Goal: Contribute content: Contribute content

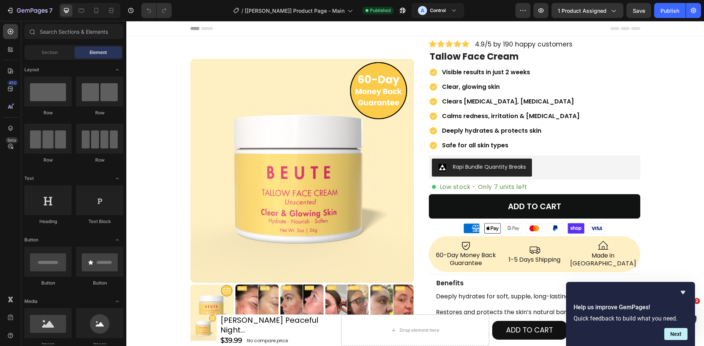
scroll to position [284, 0]
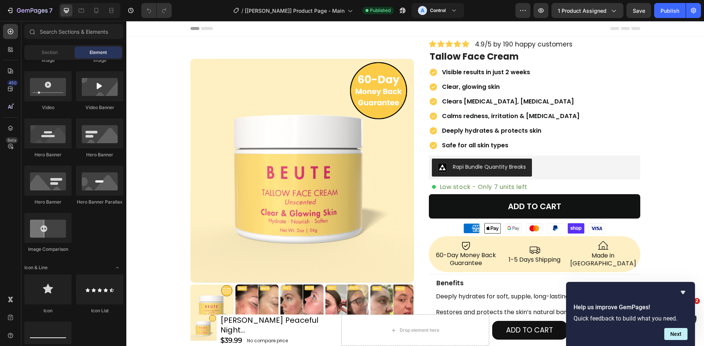
click at [683, 292] on icon "Hide survey" at bounding box center [683, 292] width 4 height 3
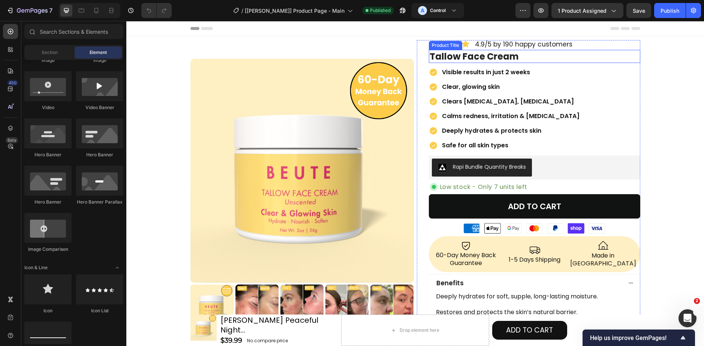
click at [547, 59] on h1 "Tallow Face Cream" at bounding box center [534, 56] width 211 height 13
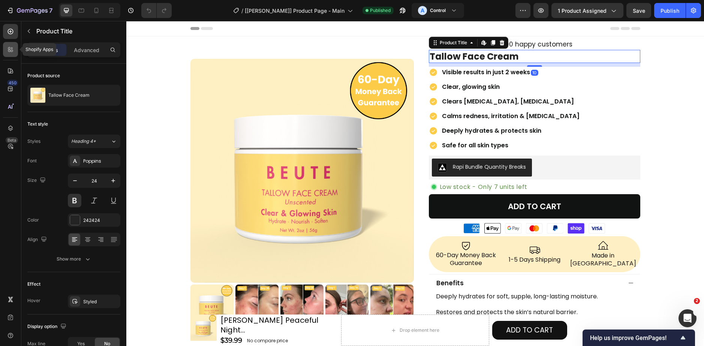
click at [12, 49] on icon at bounding box center [12, 48] width 2 height 2
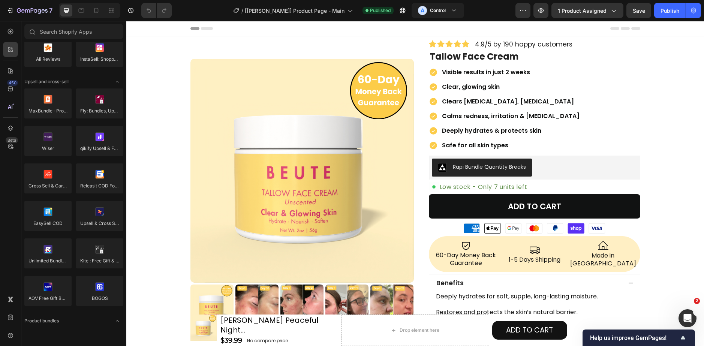
click at [16, 39] on div "450 Beta" at bounding box center [10, 158] width 15 height 268
click at [52, 32] on input "text" at bounding box center [73, 31] width 99 height 15
click at [13, 33] on icon at bounding box center [10, 31] width 7 height 7
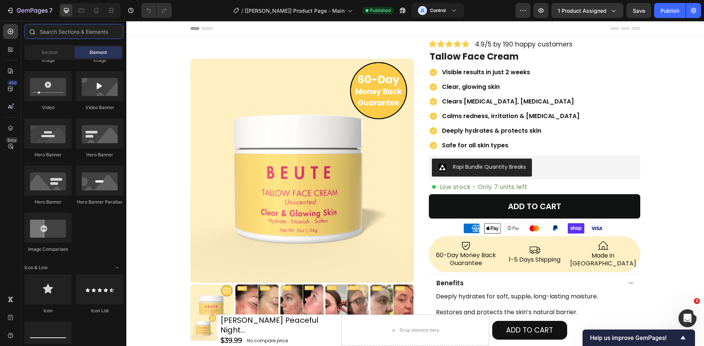
click at [59, 34] on input "text" at bounding box center [73, 31] width 99 height 15
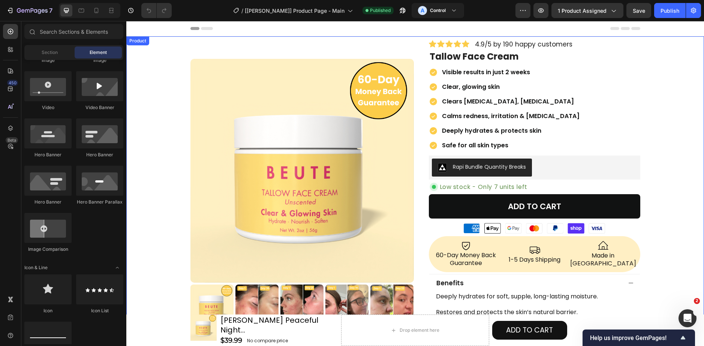
click at [134, 75] on div "Product Images Row Icon Icon Icon Icon Icon Icon List 4.9/5 by 190 happy custom…" at bounding box center [415, 286] width 578 height 492
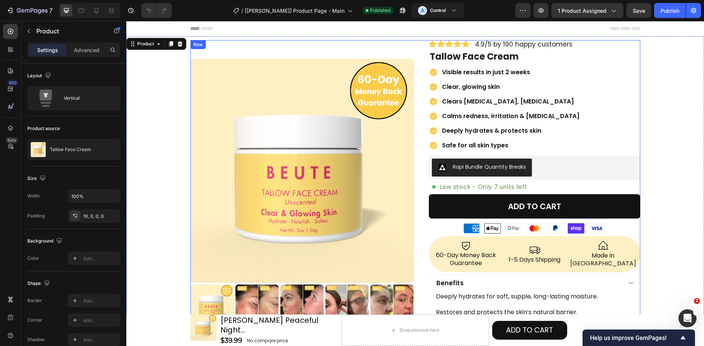
click at [454, 60] on h1 "Tallow Face Cream" at bounding box center [534, 56] width 211 height 13
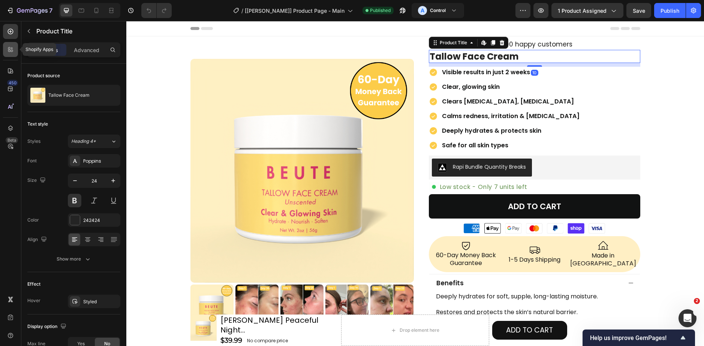
click at [18, 48] on div at bounding box center [10, 49] width 15 height 15
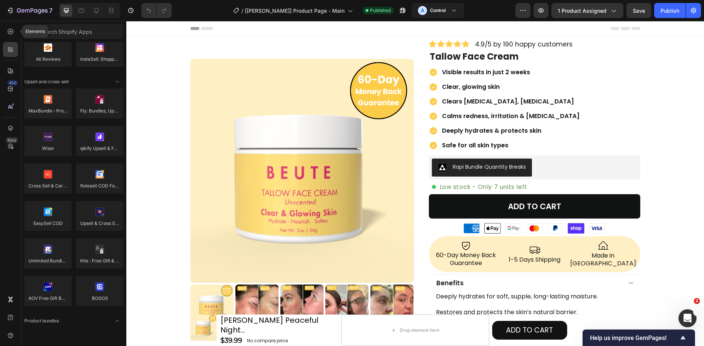
click at [15, 33] on div at bounding box center [10, 31] width 15 height 15
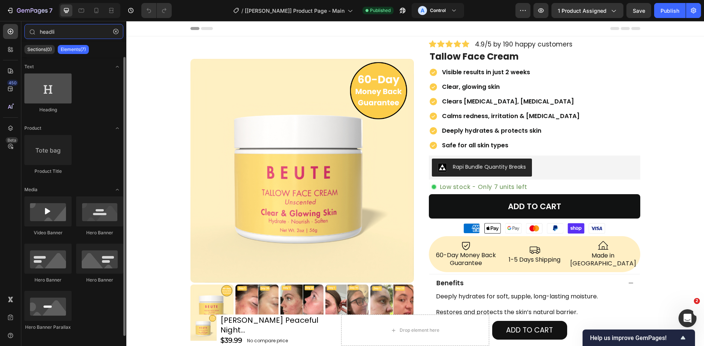
type input "headli"
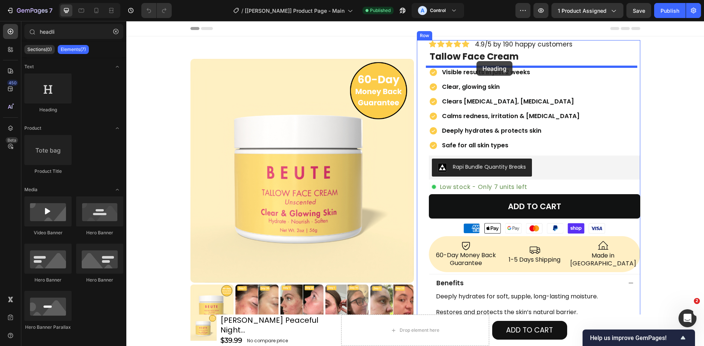
drag, startPoint x: 452, startPoint y: 139, endPoint x: 477, endPoint y: 61, distance: 81.7
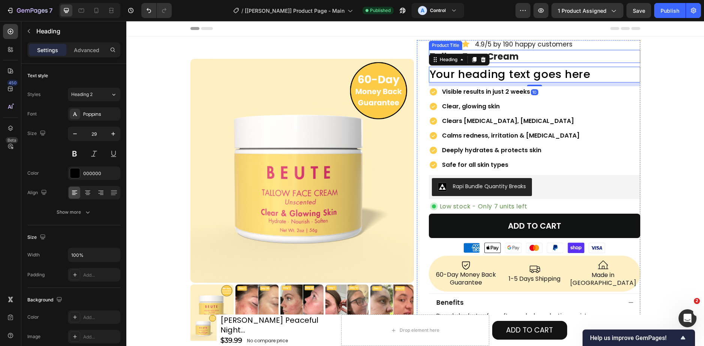
click at [510, 57] on h1 "Tallow Face Cream" at bounding box center [534, 56] width 211 height 13
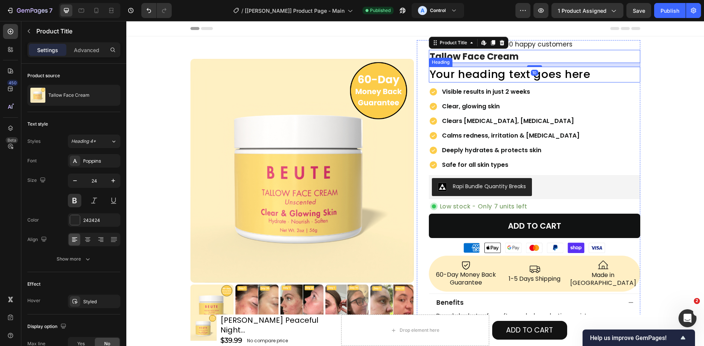
click at [500, 75] on h2 "Your heading text goes here" at bounding box center [534, 75] width 211 height 16
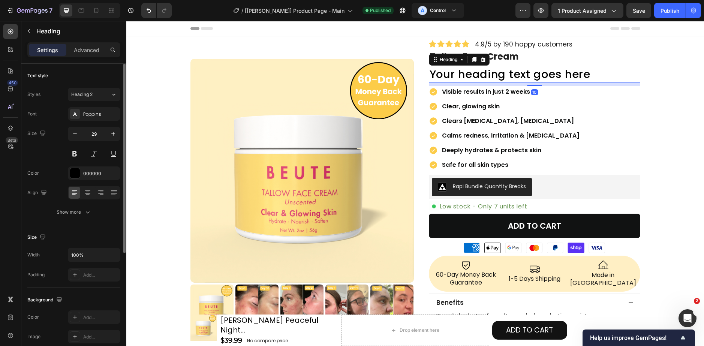
click at [73, 163] on div "Font Poppins Size 29 Color 000000 Align Show more" at bounding box center [73, 163] width 93 height 112
drag, startPoint x: 73, startPoint y: 156, endPoint x: 326, endPoint y: 82, distance: 264.0
click at [73, 156] on button at bounding box center [74, 153] width 13 height 13
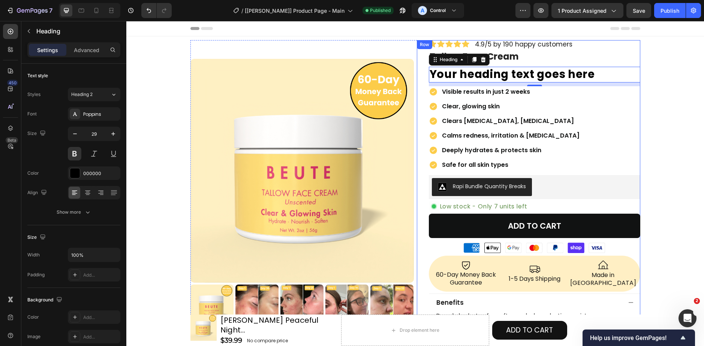
click at [511, 63] on h1 "Tallow Face Cream" at bounding box center [534, 56] width 211 height 13
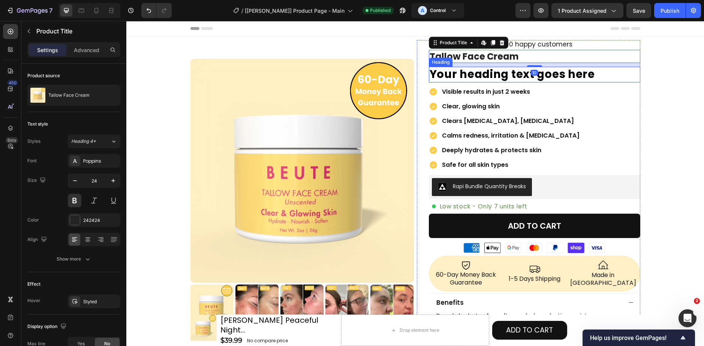
click at [468, 77] on h2 "Your heading text goes here" at bounding box center [534, 75] width 211 height 16
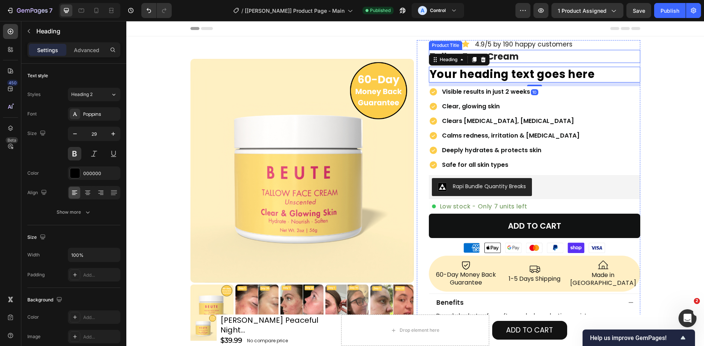
click at [509, 54] on h1 "Tallow Face Cream" at bounding box center [534, 56] width 211 height 13
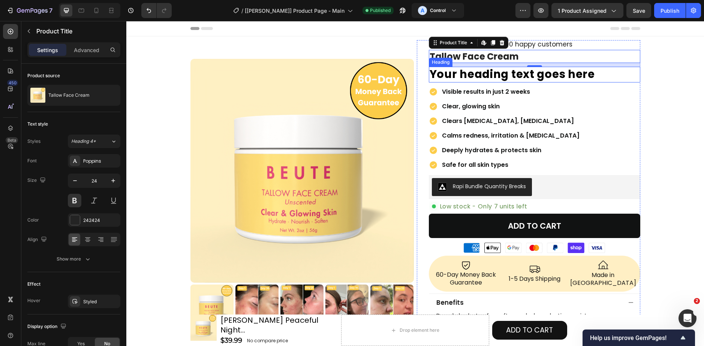
click at [493, 78] on h2 "Your heading text goes here" at bounding box center [534, 75] width 211 height 16
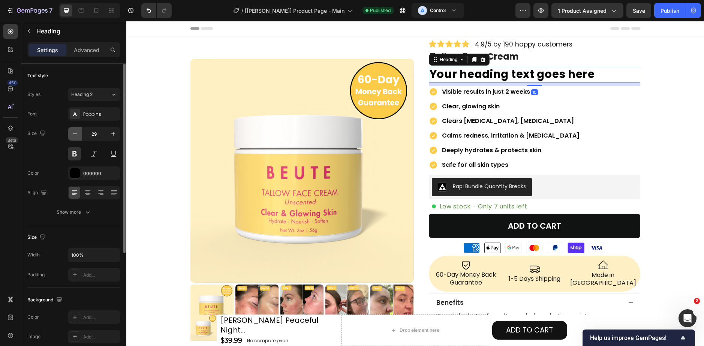
click at [70, 132] on button "button" at bounding box center [74, 133] width 13 height 13
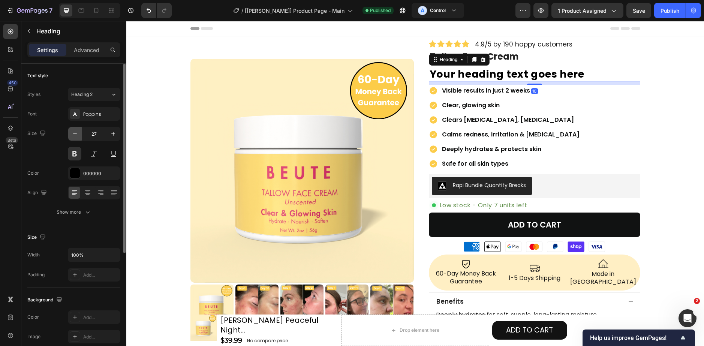
click at [70, 132] on button "button" at bounding box center [74, 133] width 13 height 13
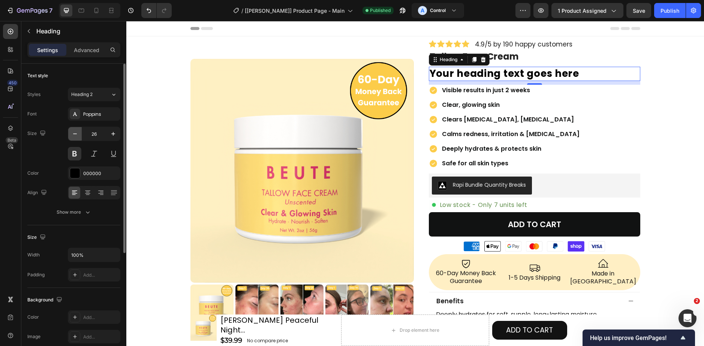
click at [70, 132] on button "button" at bounding box center [74, 133] width 13 height 13
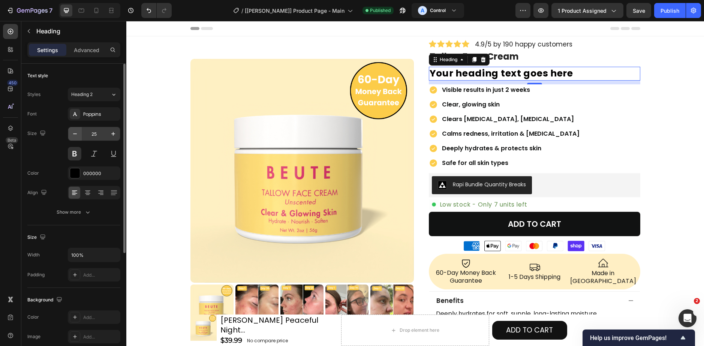
click at [81, 136] on button "button" at bounding box center [74, 133] width 13 height 13
type input "24"
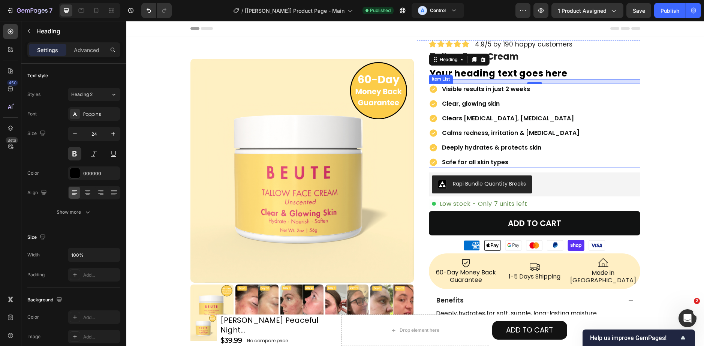
click at [611, 100] on div "Visible results in just 2 weeks Clear, glowing skin Clears eczema, acne, rosace…" at bounding box center [534, 126] width 211 height 84
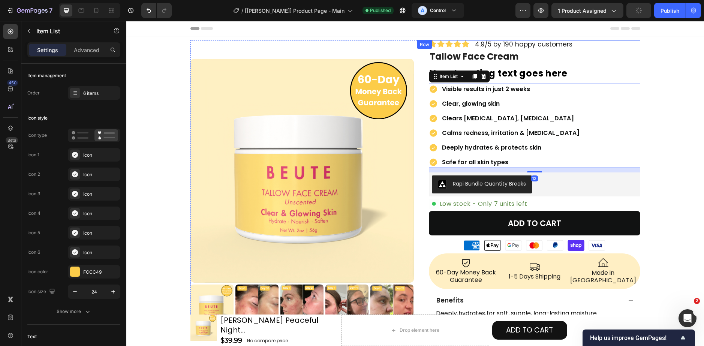
click at [510, 60] on h1 "Tallow Face Cream" at bounding box center [534, 56] width 211 height 13
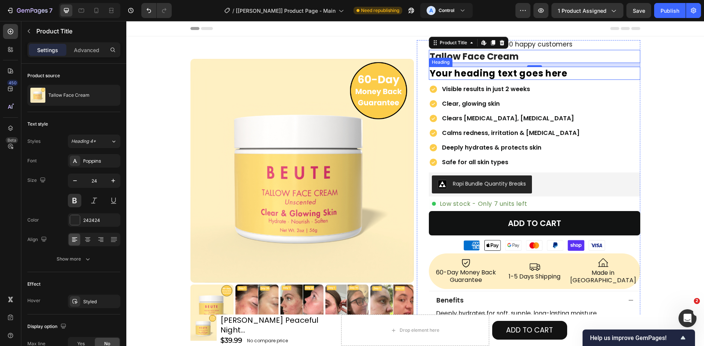
click at [562, 70] on h2 "Your heading text goes here" at bounding box center [534, 73] width 211 height 13
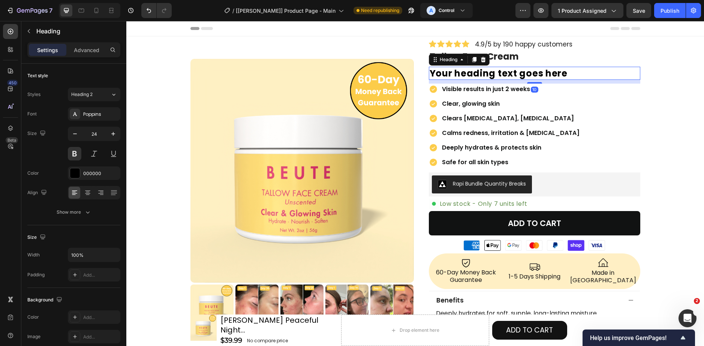
click at [555, 58] on h1 "Tallow Face Cream" at bounding box center [534, 56] width 211 height 13
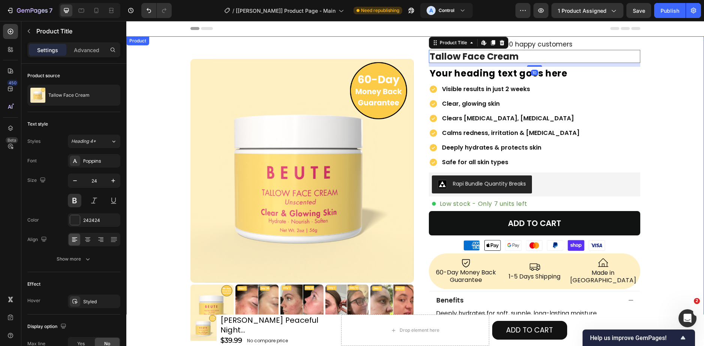
click at [664, 65] on div "Product Images Row Icon Icon Icon Icon Icon Icon List 4.9/5 by 190 happy custom…" at bounding box center [415, 294] width 578 height 508
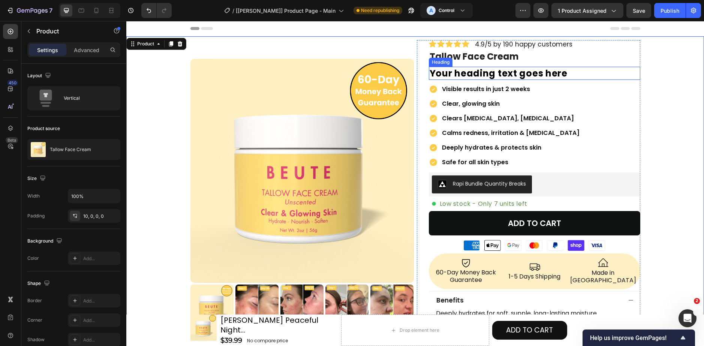
click at [530, 71] on h2 "Your heading text goes here" at bounding box center [534, 73] width 211 height 13
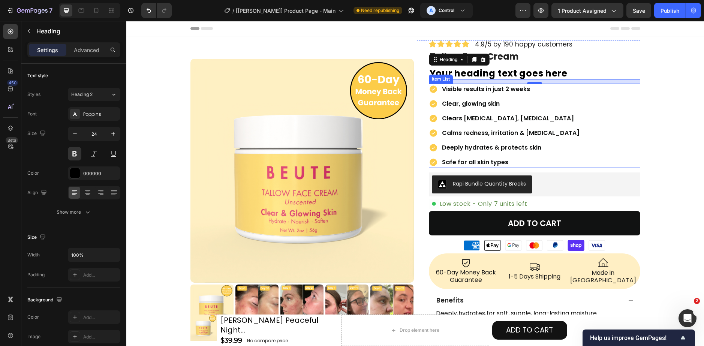
click at [459, 74] on h2 "Your heading text goes here" at bounding box center [534, 73] width 211 height 13
click at [459, 74] on p "Your heading text goes here" at bounding box center [535, 73] width 210 height 12
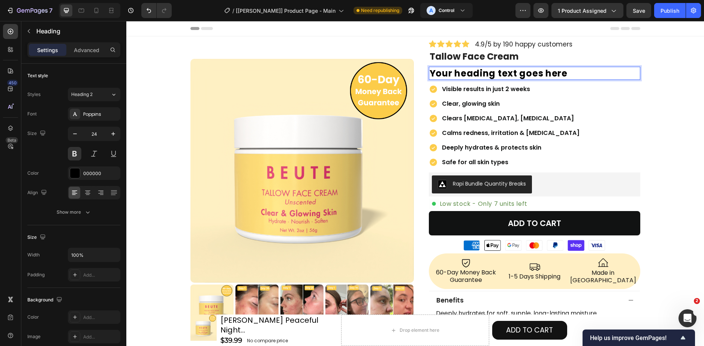
click at [513, 73] on p "Your heading text goes here" at bounding box center [535, 73] width 210 height 12
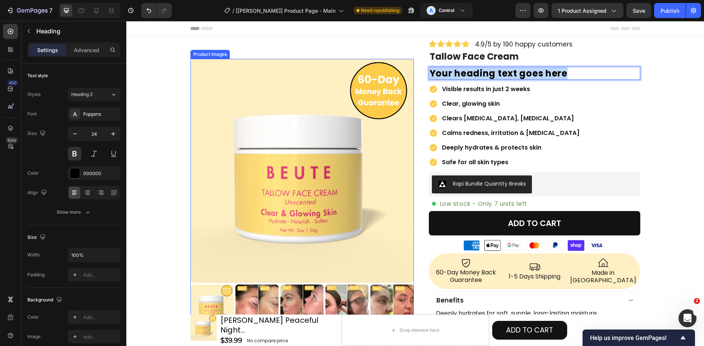
drag, startPoint x: 566, startPoint y: 72, endPoint x: 403, endPoint y: 76, distance: 163.2
click at [403, 76] on div "Product Images Row Icon Icon Icon Icon Icon Icon List 4.9/5 by 190 happy custom…" at bounding box center [415, 287] width 450 height 495
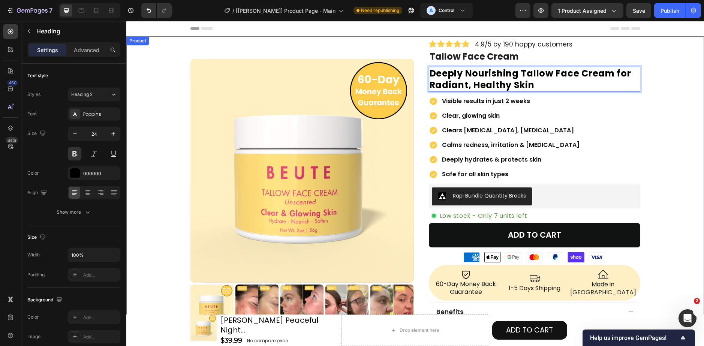
click at [662, 90] on div "Product Images Row Icon Icon Icon Icon Icon Icon List 4.9/5 by 190 happy custom…" at bounding box center [415, 300] width 578 height 520
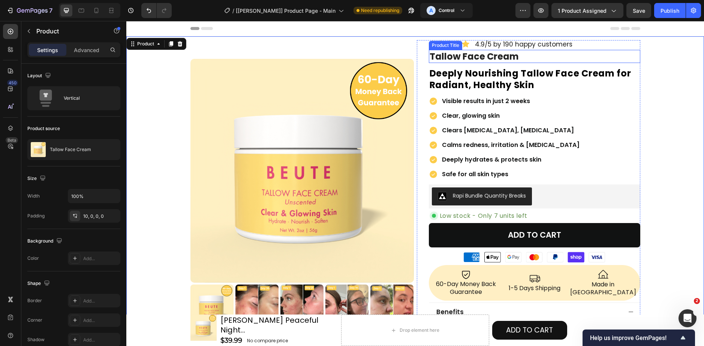
click at [563, 56] on h1 "Tallow Face Cream" at bounding box center [534, 56] width 211 height 13
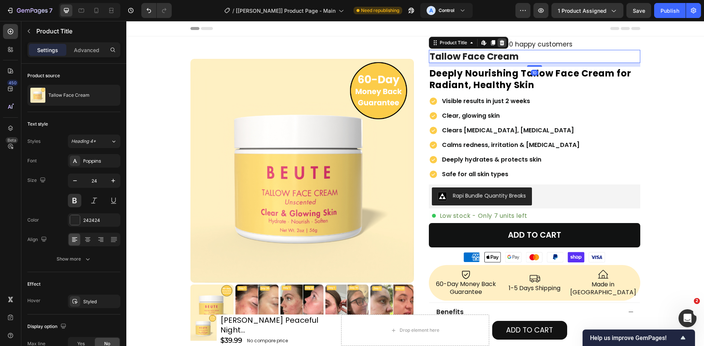
click at [502, 44] on div at bounding box center [502, 42] width 9 height 9
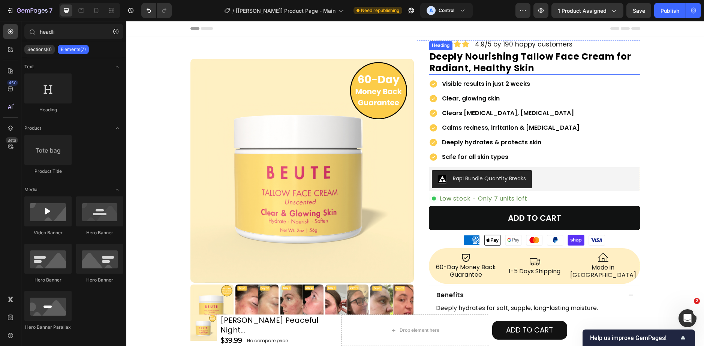
click at [573, 59] on p "Deeply Nourishing Tallow Face Cream for Radiant, Healthy Skin" at bounding box center [535, 62] width 210 height 23
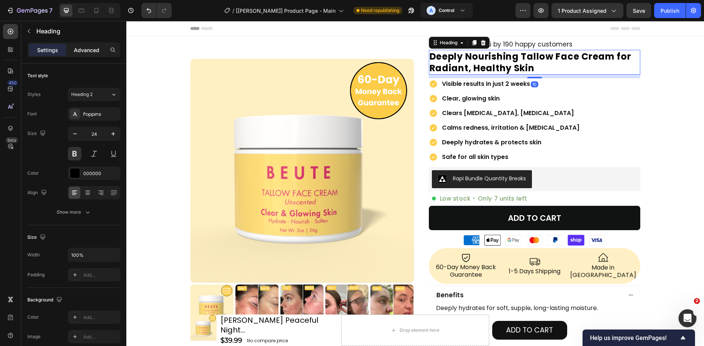
click at [73, 49] on div "Advanced" at bounding box center [86, 50] width 37 height 12
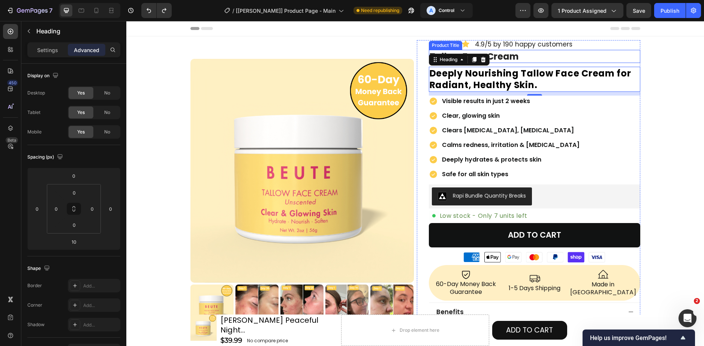
click at [511, 56] on h1 "Tallow Face Cream" at bounding box center [534, 56] width 211 height 13
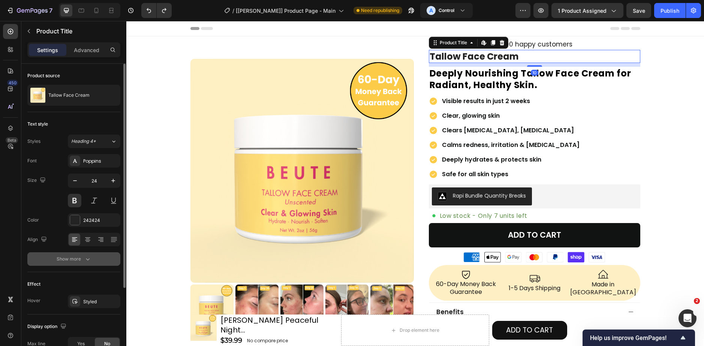
click at [93, 259] on button "Show more" at bounding box center [73, 258] width 93 height 13
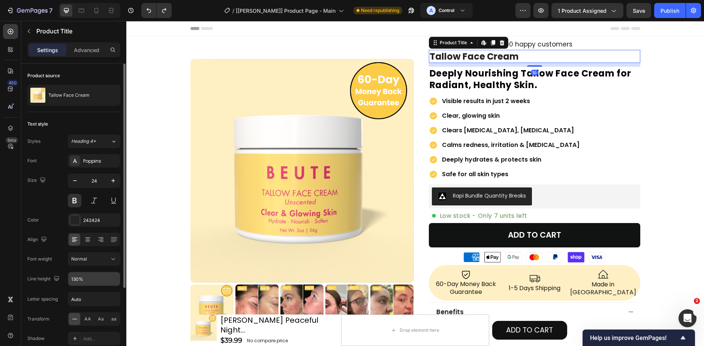
scroll to position [37, 0]
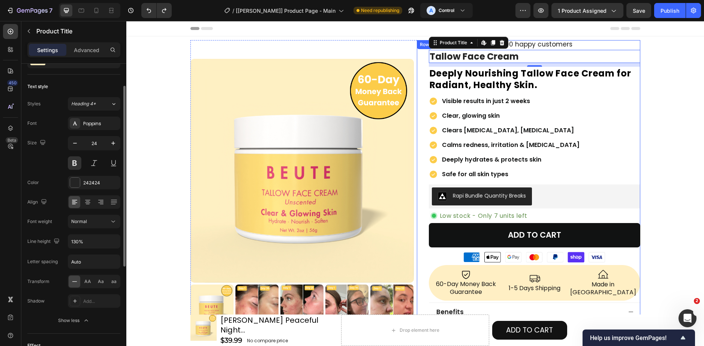
click at [454, 79] on h2 "Deeply Nourishing Tallow Face Cream for Radiant, Healthy Skin." at bounding box center [534, 79] width 211 height 25
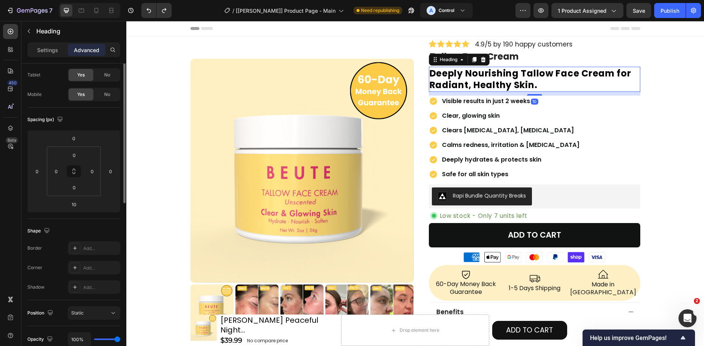
scroll to position [0, 0]
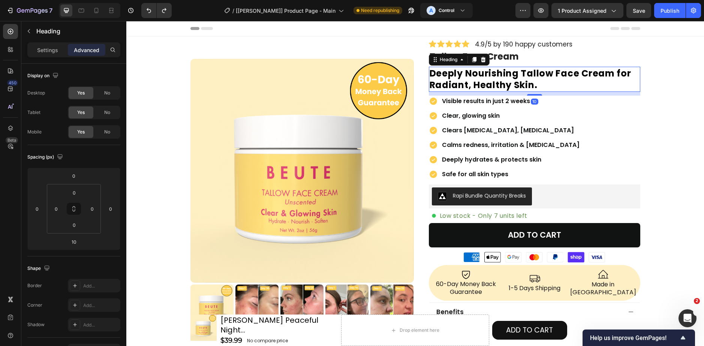
click at [60, 57] on div "Settings Advanced" at bounding box center [73, 49] width 93 height 15
drag, startPoint x: 40, startPoint y: 48, endPoint x: 43, endPoint y: 58, distance: 10.9
click at [40, 50] on p "Settings" at bounding box center [47, 50] width 21 height 8
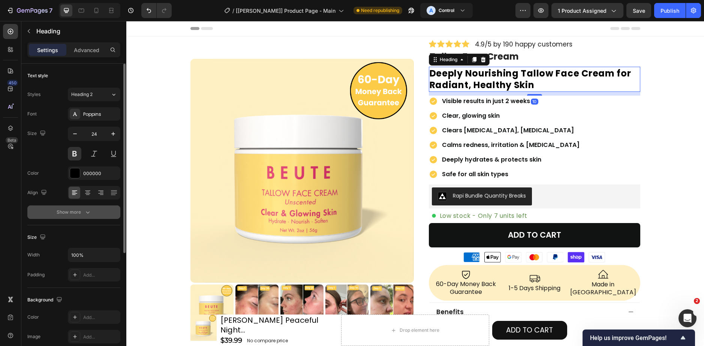
click at [95, 208] on button "Show more" at bounding box center [73, 211] width 93 height 13
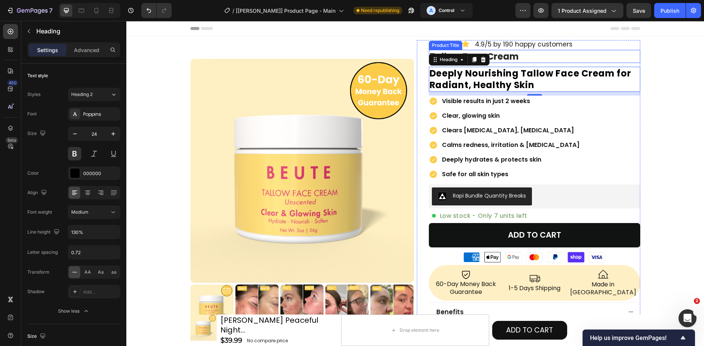
click at [526, 58] on h1 "Tallow Face Cream" at bounding box center [534, 56] width 211 height 13
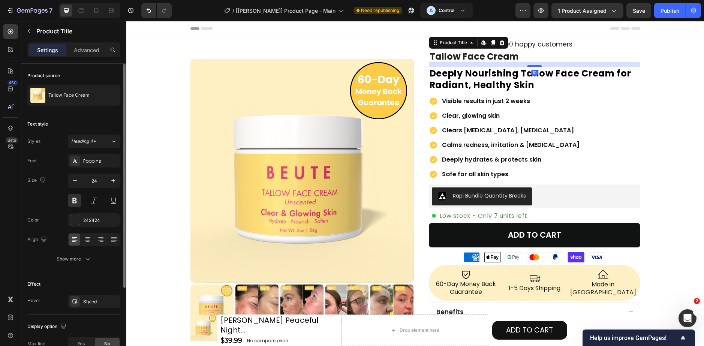
click at [89, 251] on div "Font Poppins Size 24 Color 242424 Align Show more" at bounding box center [73, 210] width 93 height 112
click at [91, 267] on div "Text style Styles Heading 4* Font Poppins Size 24 Color 242424 Align Show more" at bounding box center [73, 192] width 93 height 160
click at [87, 261] on icon "button" at bounding box center [87, 258] width 7 height 7
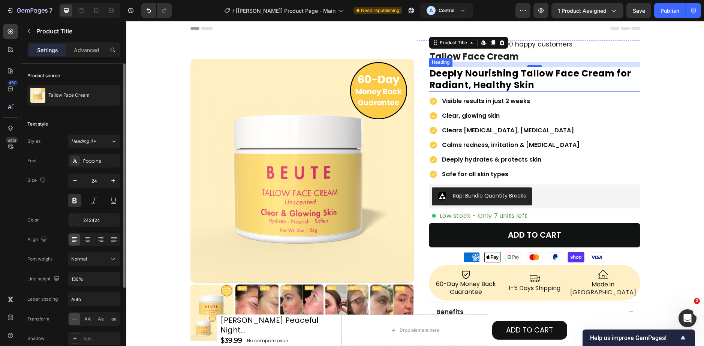
click at [459, 75] on h2 "Deeply Nourishing Tallow Face Cream for Radiant, Healthy Skin" at bounding box center [534, 79] width 211 height 25
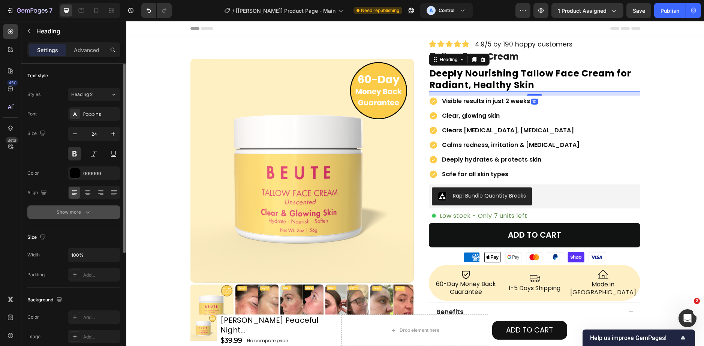
click at [76, 206] on button "Show more" at bounding box center [73, 211] width 93 height 13
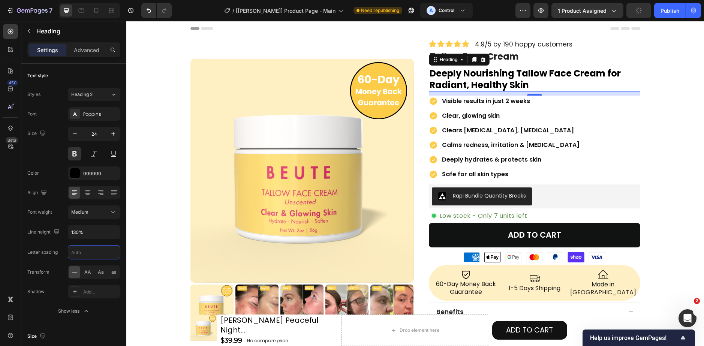
click at [376, 28] on div "Header" at bounding box center [415, 28] width 450 height 15
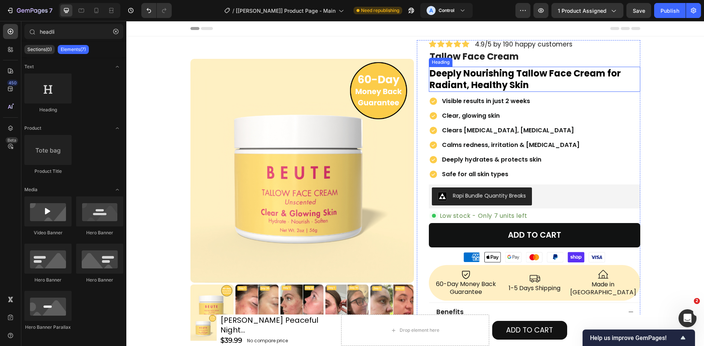
click at [469, 76] on h2 "Deeply Nourishing Tallow Face Cream for Radiant, Healthy Skin" at bounding box center [534, 79] width 211 height 25
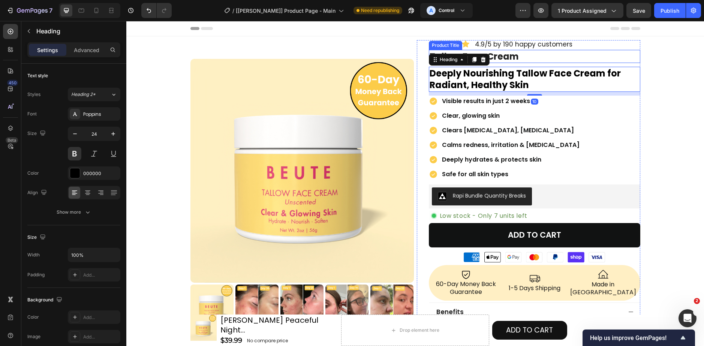
click at [495, 60] on h1 "Tallow Face Cream" at bounding box center [534, 56] width 211 height 13
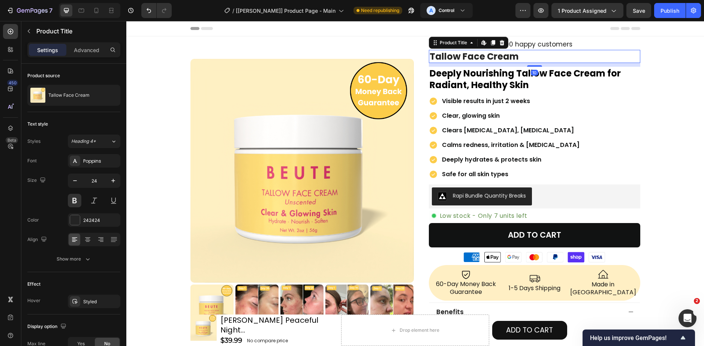
click at [489, 54] on h1 "Tallow Face Cream" at bounding box center [534, 56] width 211 height 13
click at [489, 58] on h1 "Tallow Face Cream" at bounding box center [534, 56] width 211 height 13
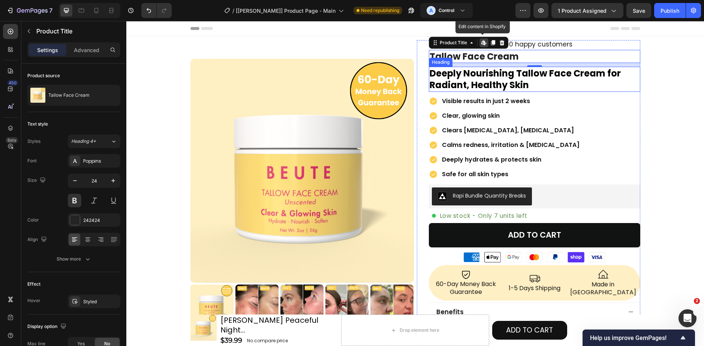
click at [481, 75] on h2 "Deeply Nourishing Tallow Face Cream for Radiant, Healthy Skin" at bounding box center [534, 79] width 211 height 25
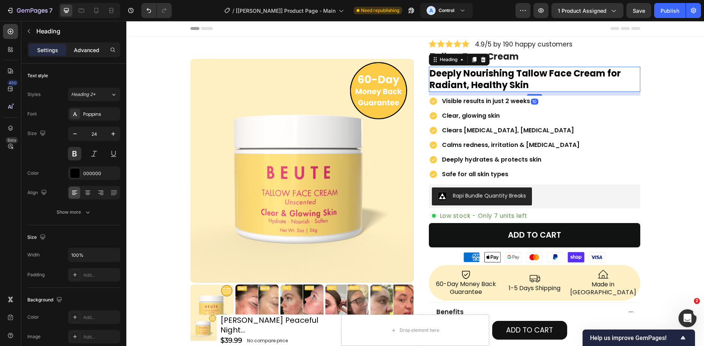
click at [79, 54] on div "Advanced" at bounding box center [86, 50] width 37 height 12
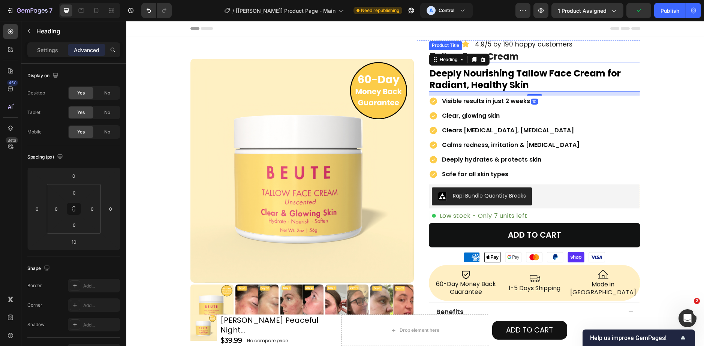
click at [512, 59] on h1 "Tallow Face Cream" at bounding box center [534, 56] width 211 height 13
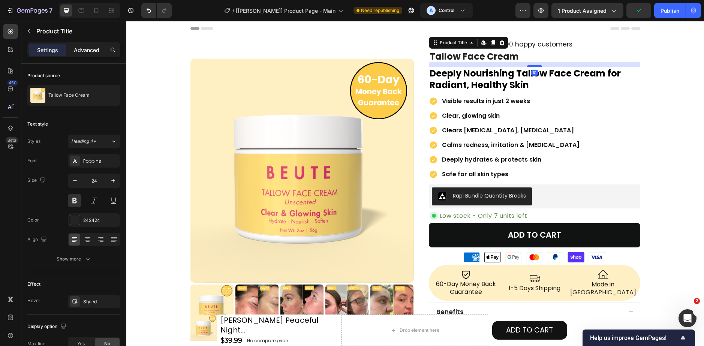
click at [92, 55] on div "Advanced" at bounding box center [86, 50] width 37 height 12
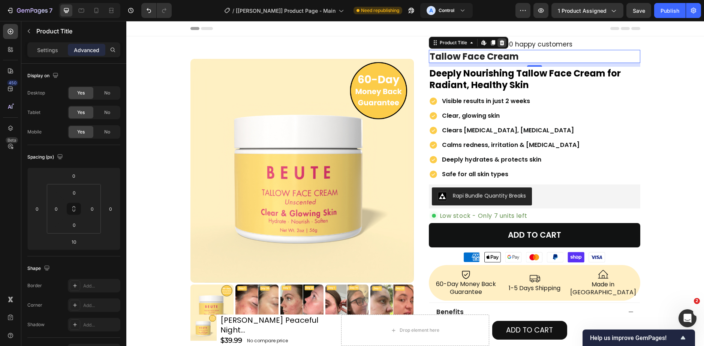
click at [499, 41] on icon at bounding box center [501, 42] width 5 height 5
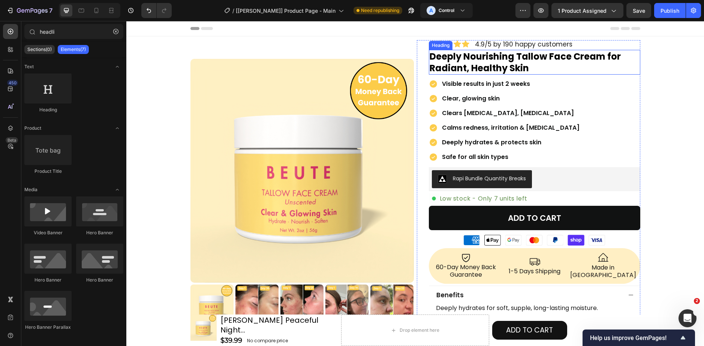
click at [500, 68] on h2 "Deeply Nourishing Tallow Face Cream for Radiant, Healthy Skin" at bounding box center [534, 62] width 211 height 25
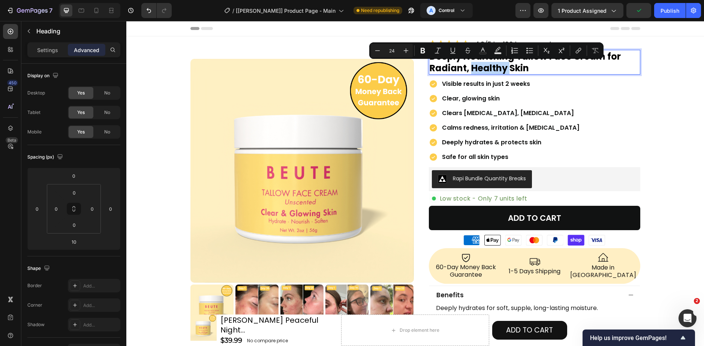
click at [501, 69] on p "Deeply Nourishing Tallow Face Cream for Radiant, Healthy Skin" at bounding box center [535, 62] width 210 height 23
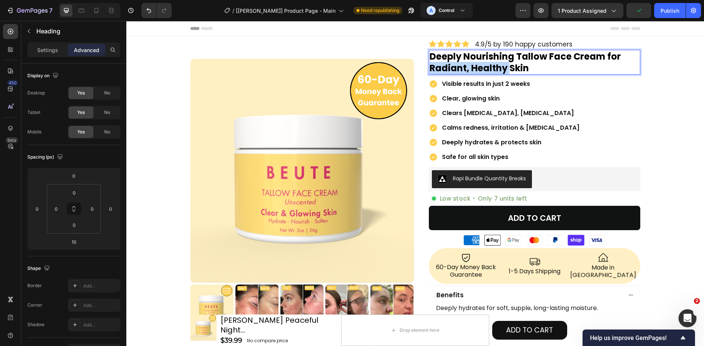
drag, startPoint x: 502, startPoint y: 69, endPoint x: 431, endPoint y: 66, distance: 71.0
click at [431, 66] on p "Deeply Nourishing Tallow Face Cream for Radiant, Healthy Skin" at bounding box center [535, 62] width 210 height 23
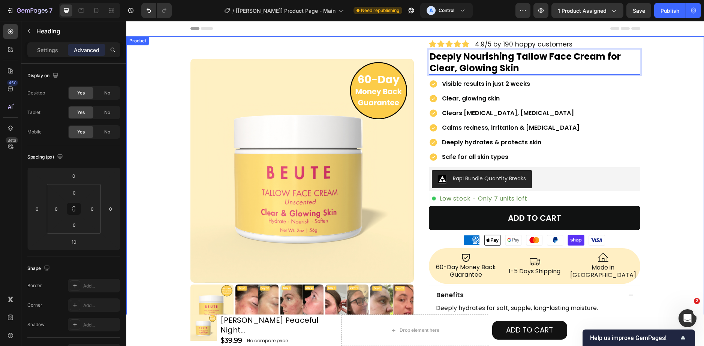
click at [670, 78] on div "Product Images Row Icon Icon Icon Icon Icon Icon List 4.9/5 by 190 happy custom…" at bounding box center [415, 291] width 578 height 503
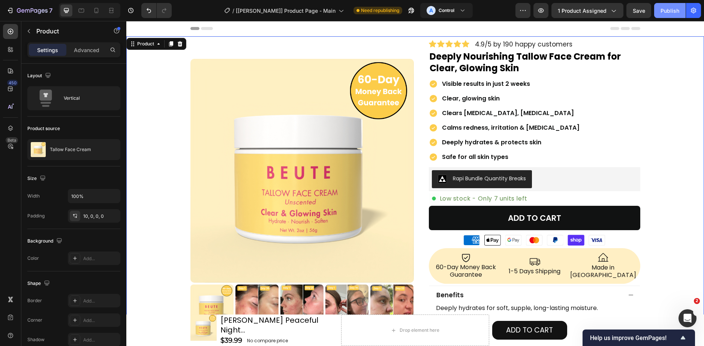
click at [667, 17] on button "Publish" at bounding box center [669, 10] width 31 height 15
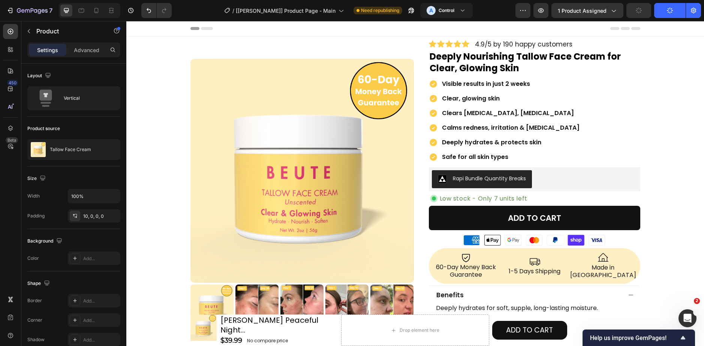
drag, startPoint x: 662, startPoint y: 22, endPoint x: 657, endPoint y: 19, distance: 6.2
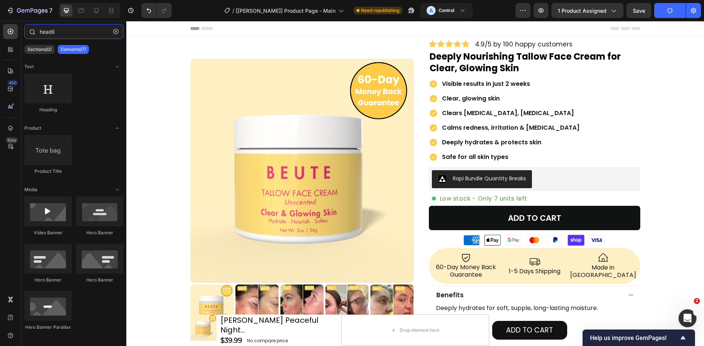
click at [45, 31] on input "headli" at bounding box center [73, 31] width 99 height 15
drag, startPoint x: 65, startPoint y: 30, endPoint x: -3, endPoint y: 28, distance: 68.3
click at [0, 0] on html "7 / [Jamie GemPages] Product Page - Main Need republishing A Control Preview 1 …" at bounding box center [352, 0] width 704 height 0
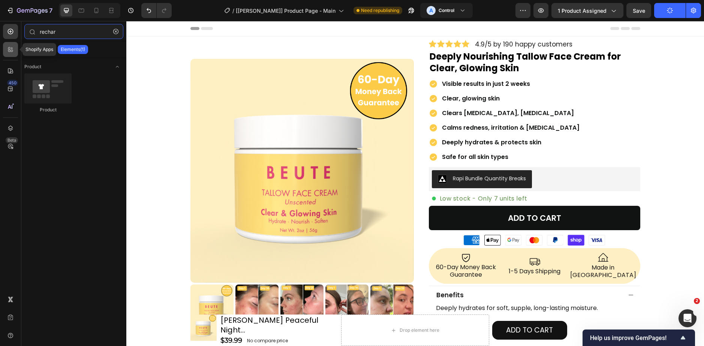
type input "rechar"
click at [9, 52] on icon at bounding box center [9, 51] width 2 height 2
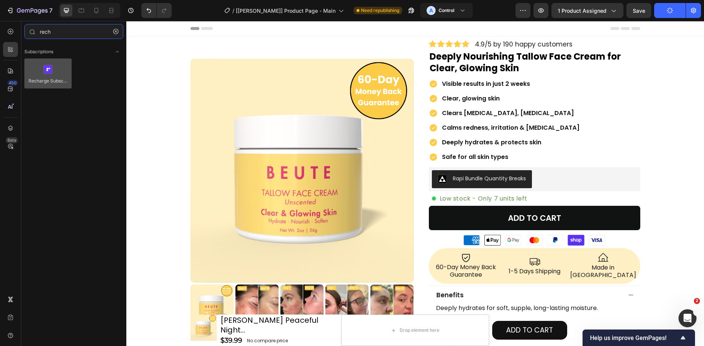
type input "rech"
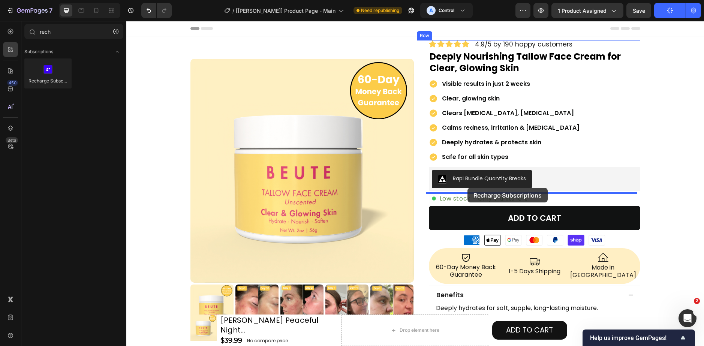
drag, startPoint x: 182, startPoint y: 88, endPoint x: 468, endPoint y: 188, distance: 302.4
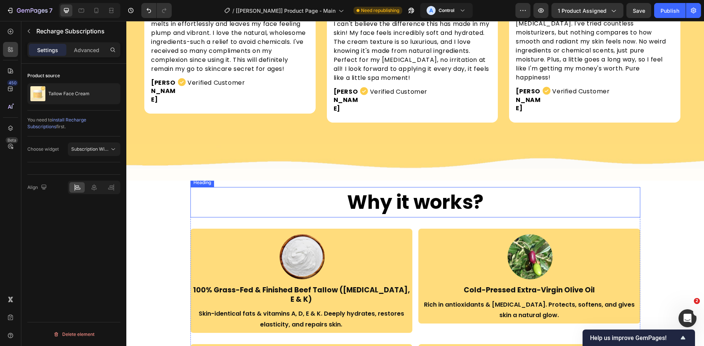
scroll to position [862, 0]
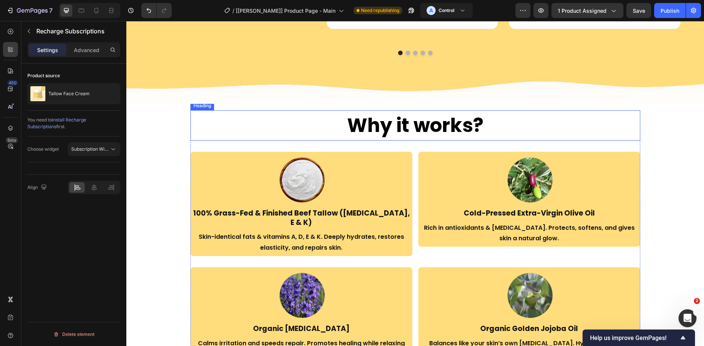
click at [442, 115] on h2 "Why it works?" at bounding box center [415, 125] width 450 height 30
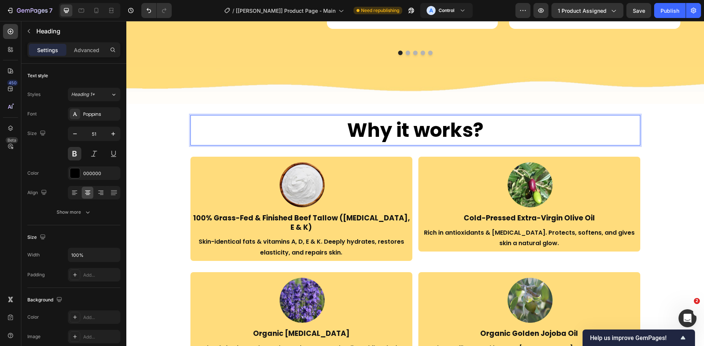
click at [442, 115] on h2 "Why it works?" at bounding box center [415, 130] width 450 height 30
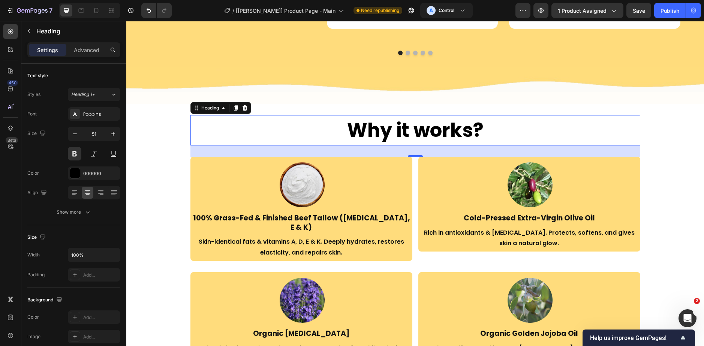
drag, startPoint x: 136, startPoint y: 1, endPoint x: 147, endPoint y: 0, distance: 11.3
click at [136, 1] on div "7 / [Jamie GemPages] Product Page - Main Need republishing A Control Preview 1 …" at bounding box center [352, 10] width 704 height 21
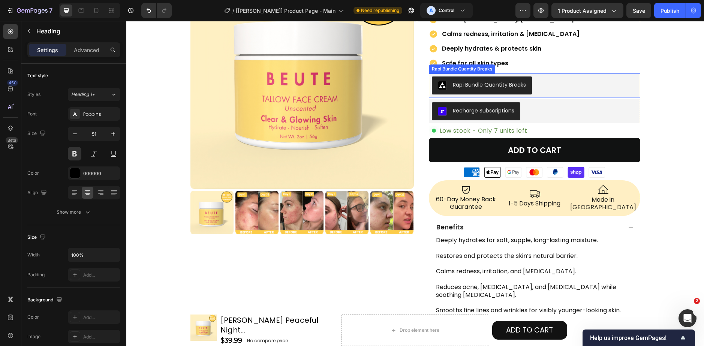
scroll to position [75, 0]
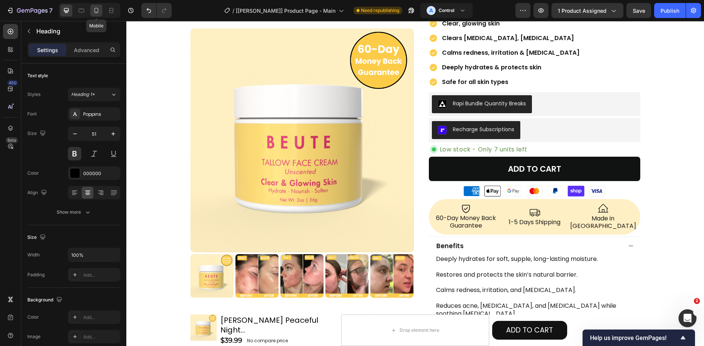
click at [94, 11] on icon at bounding box center [96, 10] width 7 height 7
type input "31"
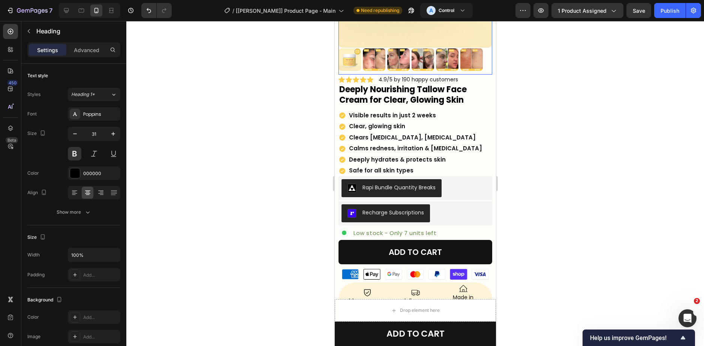
scroll to position [150, 0]
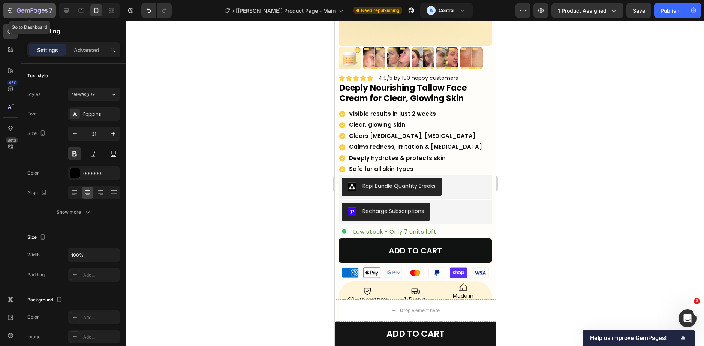
click at [28, 11] on icon "button" at bounding box center [32, 11] width 31 height 6
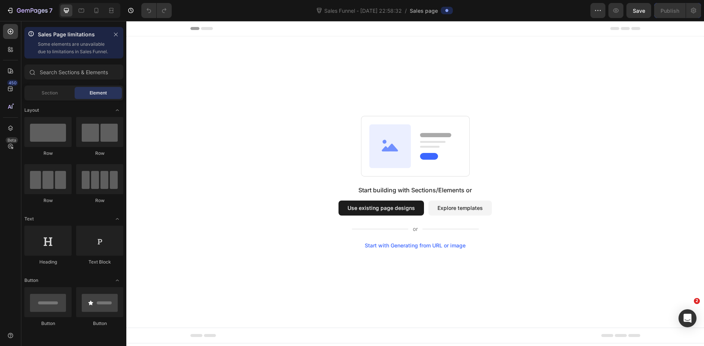
click at [396, 203] on button "Use existing page designs" at bounding box center [381, 208] width 85 height 15
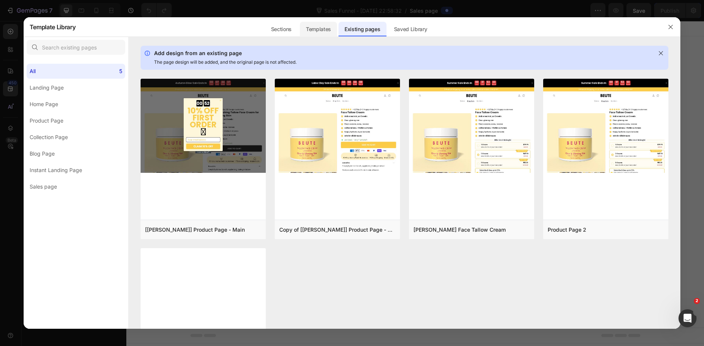
click at [330, 32] on div "Templates" at bounding box center [318, 29] width 37 height 15
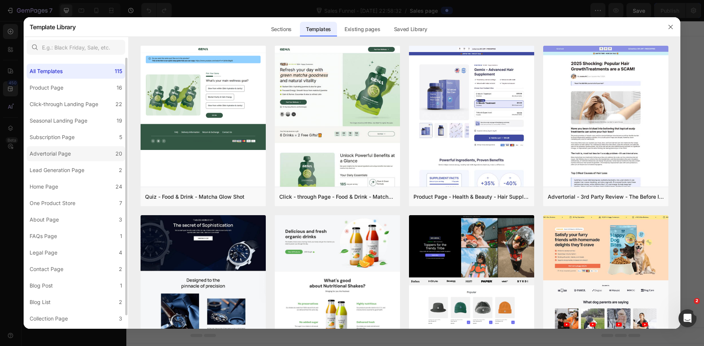
click at [68, 155] on div "Advertorial Page" at bounding box center [50, 153] width 41 height 9
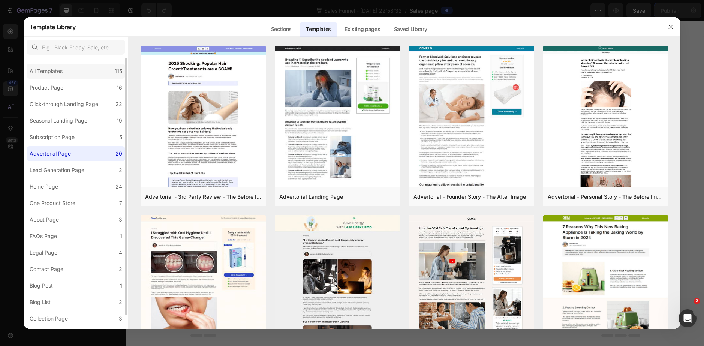
click at [60, 69] on div "All Templates" at bounding box center [46, 71] width 33 height 9
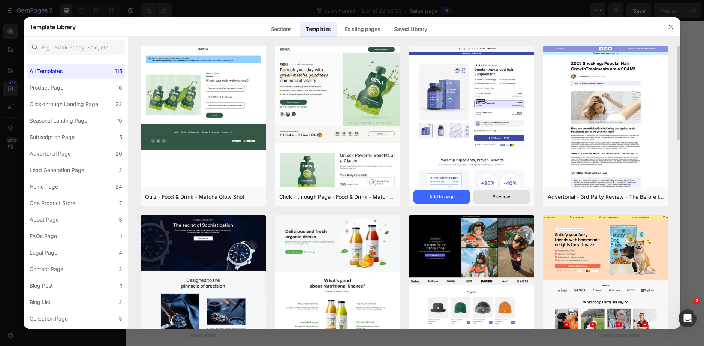
click at [489, 194] on button "Preview" at bounding box center [501, 196] width 57 height 13
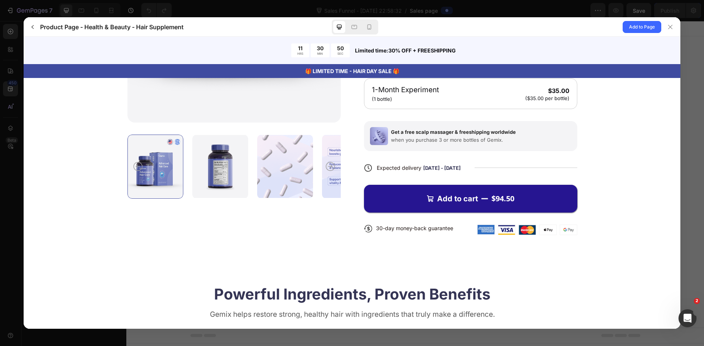
scroll to position [187, 0]
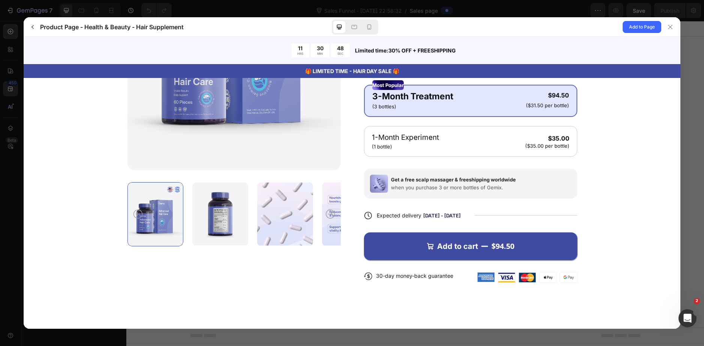
click at [435, 186] on p "when you purchase 3 or more bottles of Gemix." at bounding box center [453, 187] width 125 height 6
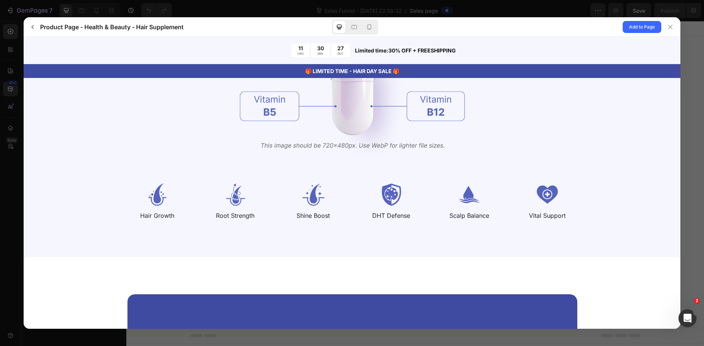
scroll to position [1050, 0]
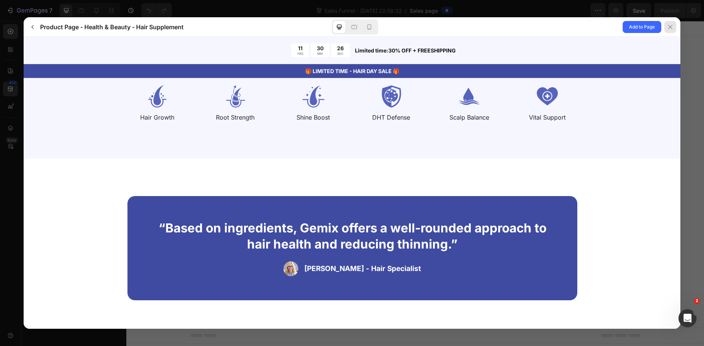
click at [670, 27] on icon at bounding box center [670, 27] width 6 height 6
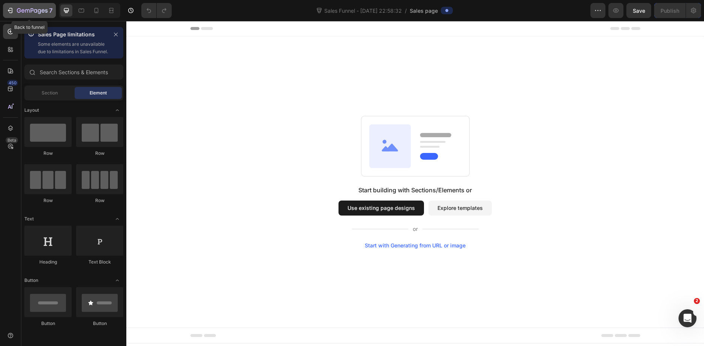
click at [37, 10] on icon "button" at bounding box center [32, 11] width 31 height 6
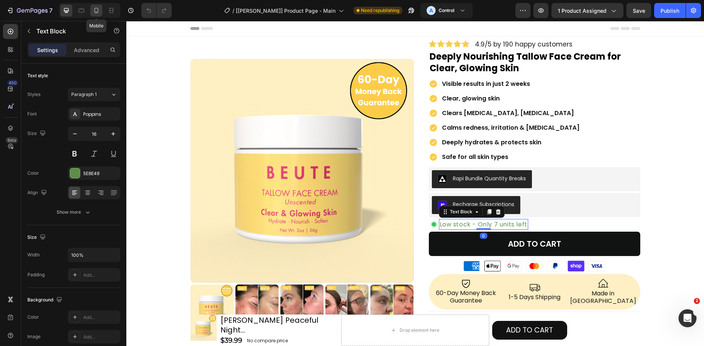
click at [99, 10] on icon at bounding box center [96, 10] width 7 height 7
type input "15"
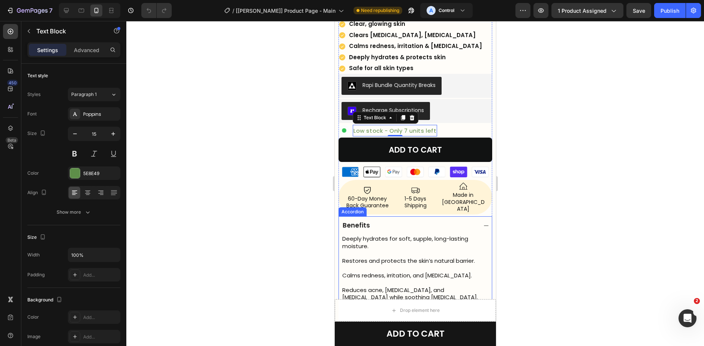
scroll to position [210, 0]
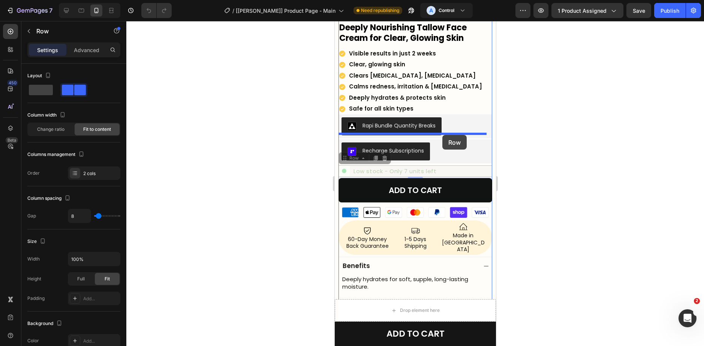
drag, startPoint x: 446, startPoint y: 166, endPoint x: 442, endPoint y: 135, distance: 31.0
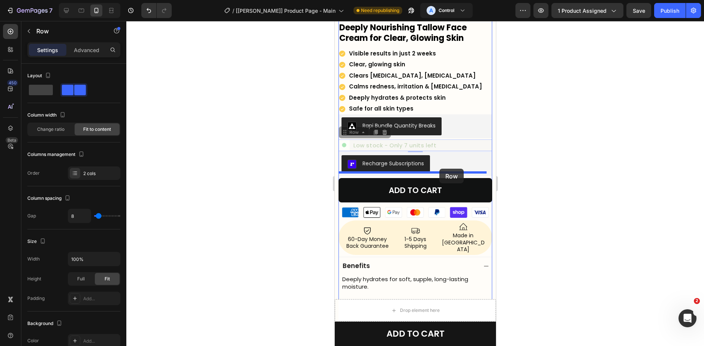
drag, startPoint x: 438, startPoint y: 138, endPoint x: 439, endPoint y: 169, distance: 30.8
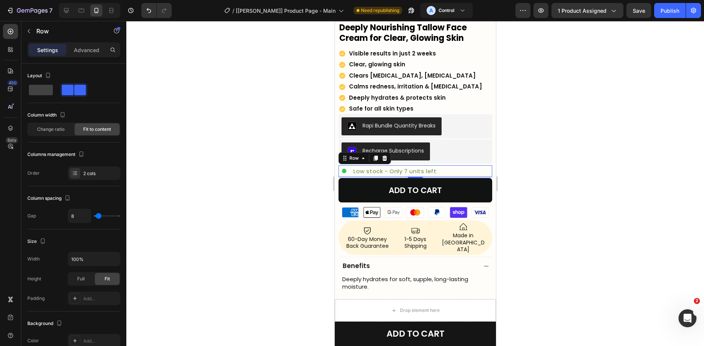
click at [514, 139] on div at bounding box center [415, 183] width 578 height 325
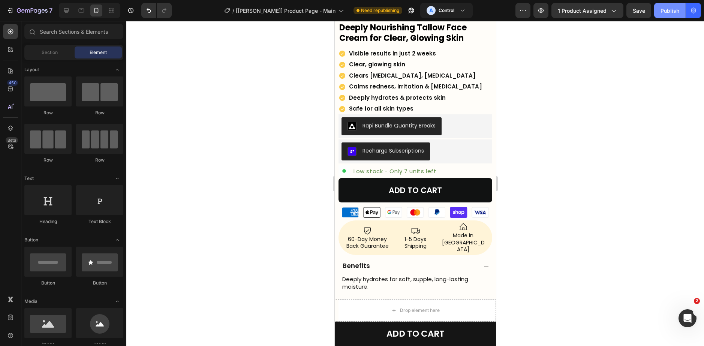
click at [669, 8] on div "Publish" at bounding box center [670, 11] width 19 height 8
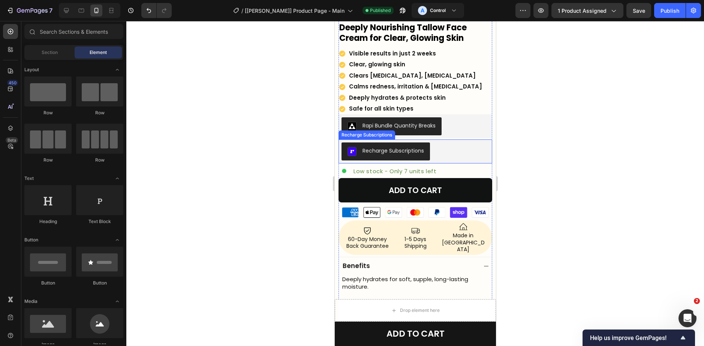
click at [451, 120] on div "Rapi Bundle Quantity Breaks" at bounding box center [415, 126] width 148 height 18
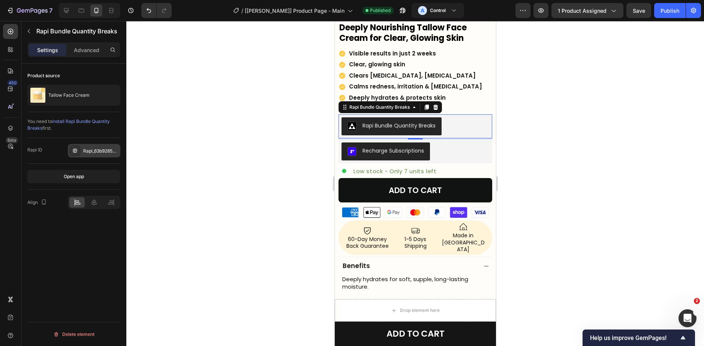
click at [96, 154] on div "Rapi_63b9285ba24358" at bounding box center [94, 150] width 52 height 13
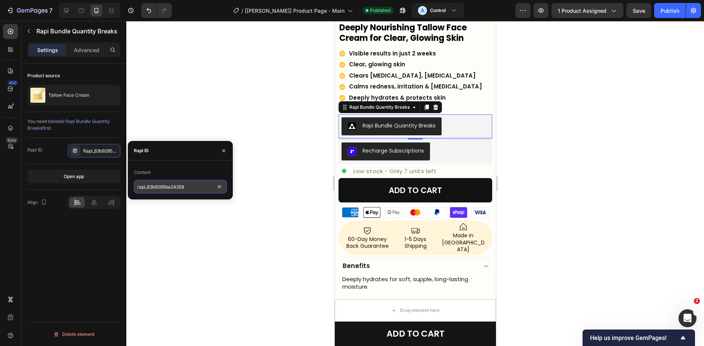
drag, startPoint x: 175, startPoint y: 188, endPoint x: 177, endPoint y: 182, distance: 5.9
click at [175, 188] on input "rapi_63b9285ba24358" at bounding box center [180, 186] width 93 height 13
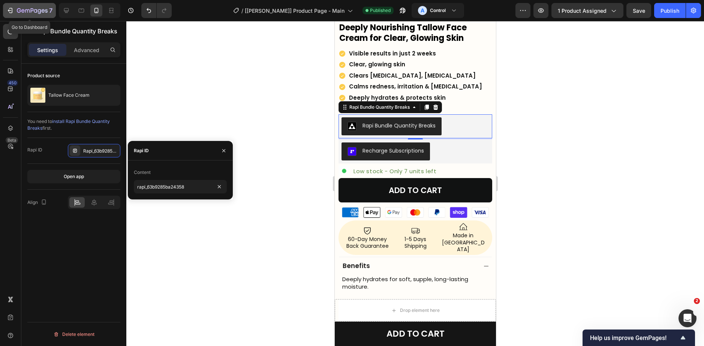
click at [37, 7] on div "7" at bounding box center [35, 10] width 36 height 9
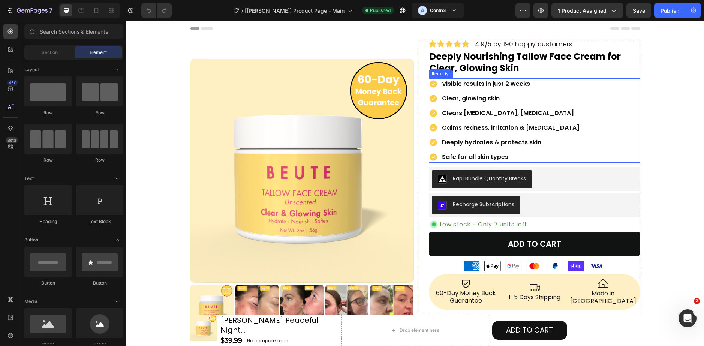
click at [472, 56] on h2 "Deeply Nourishing Tallow Face Cream for Clear, Glowing Skin" at bounding box center [534, 62] width 211 height 25
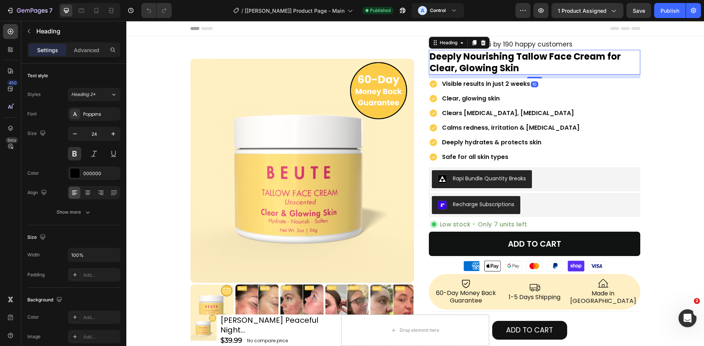
click at [472, 56] on h2 "Deeply Nourishing Tallow Face Cream for Clear, Glowing Skin" at bounding box center [534, 62] width 211 height 25
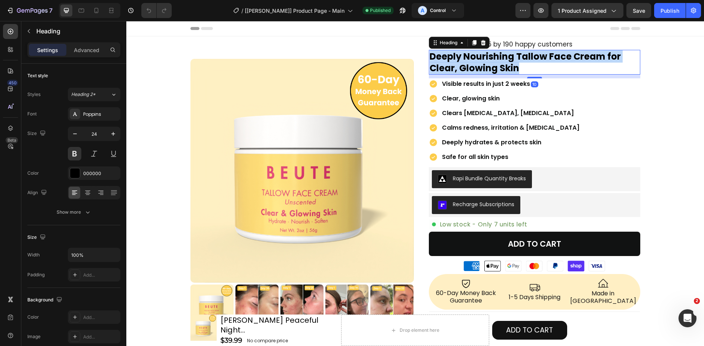
click at [472, 56] on p "Deeply Nourishing Tallow Face Cream for Clear, Glowing Skin" at bounding box center [535, 62] width 210 height 23
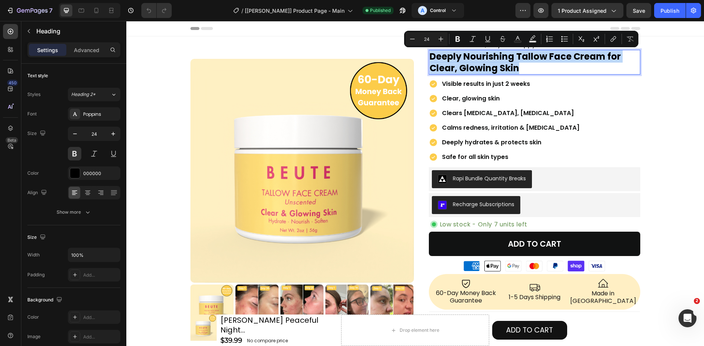
click at [501, 60] on p "Deeply Nourishing Tallow Face Cream for Clear, Glowing Skin" at bounding box center [535, 62] width 210 height 23
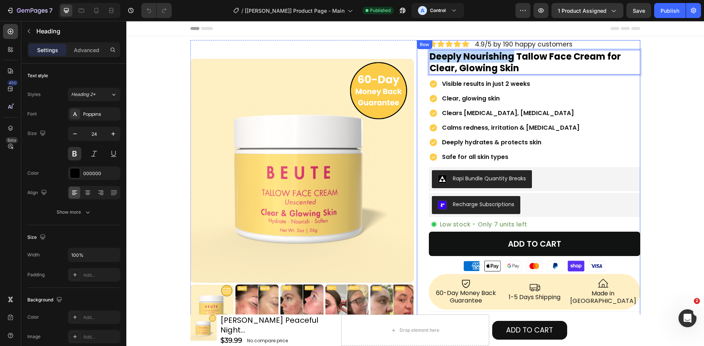
drag, startPoint x: 511, startPoint y: 59, endPoint x: 417, endPoint y: 53, distance: 94.3
click at [417, 53] on div "Icon Icon Icon Icon Icon Icon List 4.9/5 by 190 happy customers Text Block Row …" at bounding box center [528, 271] width 223 height 463
click at [565, 55] on p "ALL-IN-ONE BEAUTY Tallow Face Cream for Clear, Glowing Skin" at bounding box center [535, 62] width 210 height 23
click at [549, 57] on p "ALL-IN-ONE BEAUTY Tallow Face Cream for Clear, Glowing Skin" at bounding box center [535, 62] width 210 height 23
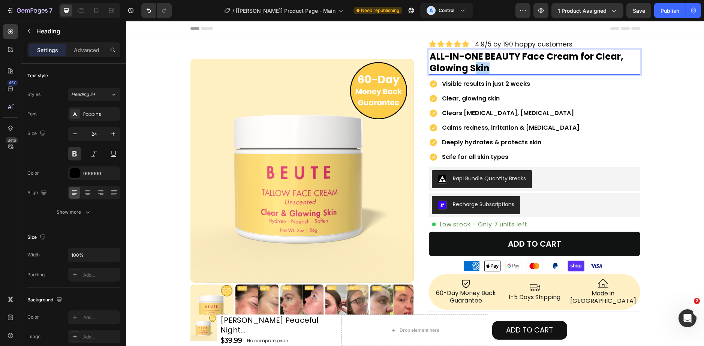
drag, startPoint x: 509, startPoint y: 74, endPoint x: 464, endPoint y: 69, distance: 45.3
click at [467, 70] on p "ALL-IN-ONE BEAUTY Face Cream for Clear, Glowing Skin" at bounding box center [535, 62] width 210 height 23
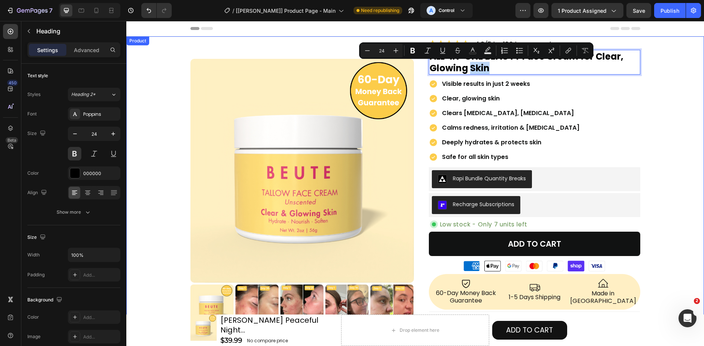
click at [687, 61] on div "Product Images Row Icon Icon Icon Icon Icon Icon List 4.9/5 by 190 happy custom…" at bounding box center [415, 304] width 578 height 529
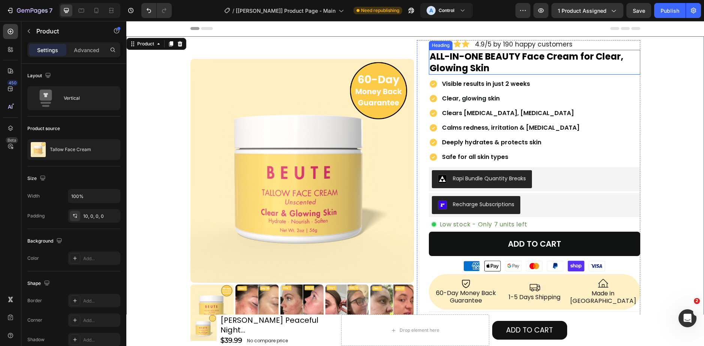
click at [506, 57] on p "ALL-IN-ONE BEAUTY Face Cream for Clear, Glowing Skin" at bounding box center [535, 62] width 210 height 23
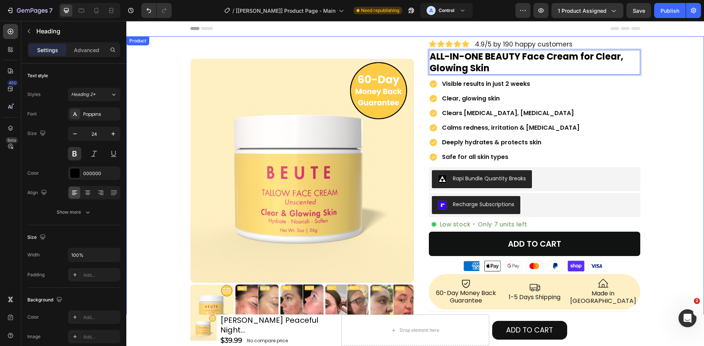
click at [649, 62] on div "Product Images Row Icon Icon Icon Icon Icon Icon List 4.9/5 by 190 happy custom…" at bounding box center [415, 304] width 578 height 529
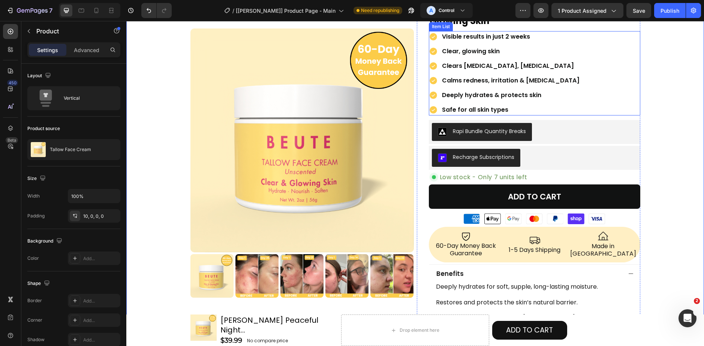
scroll to position [75, 0]
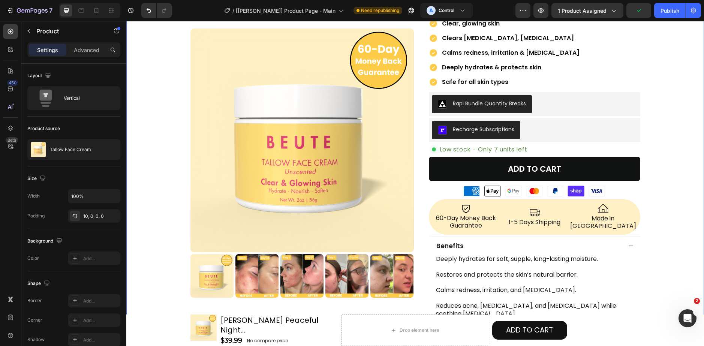
click at [135, 131] on div "Product Images Row Icon Icon Icon Icon Icon Icon List 4.9/5 by 190 happy custom…" at bounding box center [415, 229] width 578 height 529
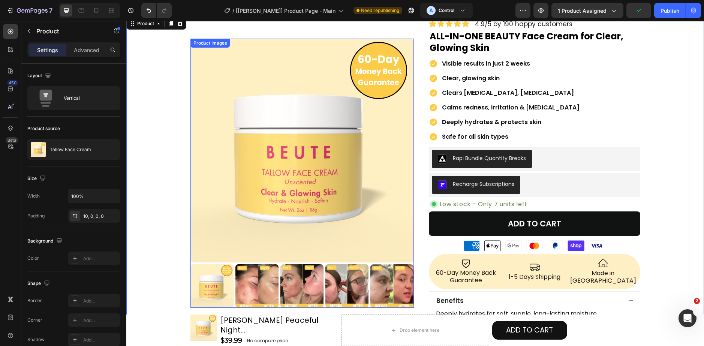
scroll to position [0, 0]
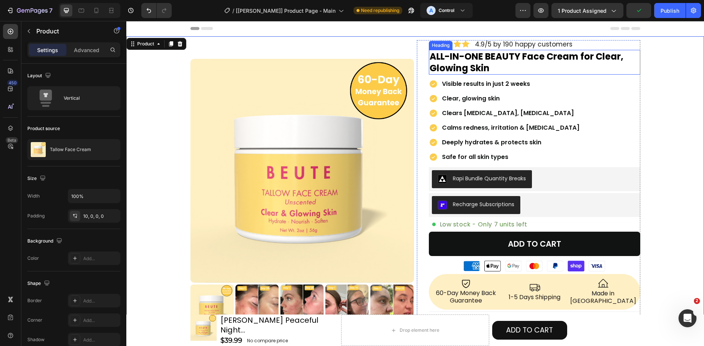
click at [454, 60] on p "ALL-IN-ONE BEAUTY Face Cream for Clear, Glowing Skin" at bounding box center [535, 62] width 210 height 23
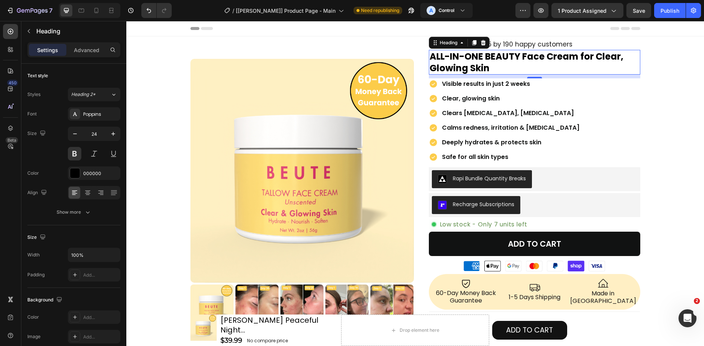
click at [139, 172] on div "Product Images Row Icon Icon Icon Icon Icon Icon List 4.9/5 by 190 happy custom…" at bounding box center [415, 304] width 578 height 529
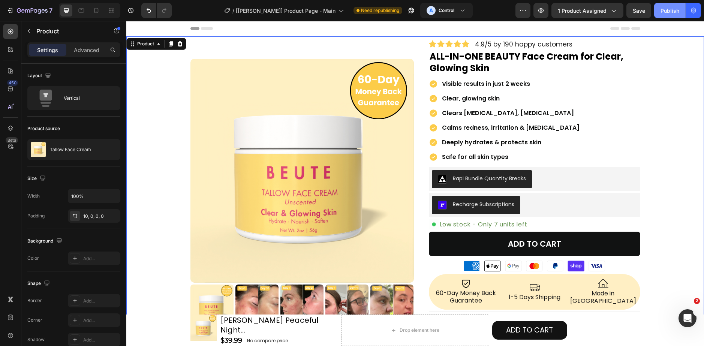
click at [667, 10] on div "Publish" at bounding box center [670, 11] width 19 height 8
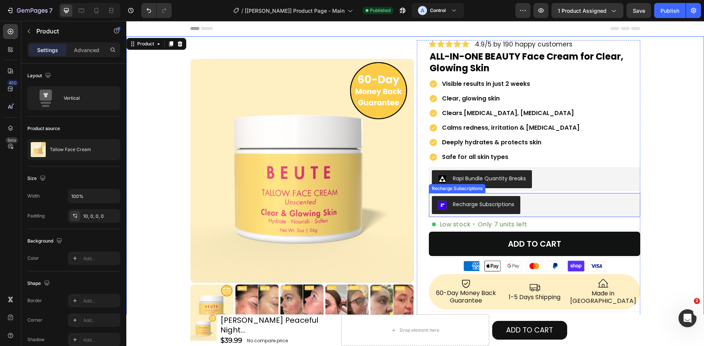
click at [535, 205] on div "Recharge Subscriptions" at bounding box center [534, 205] width 205 height 18
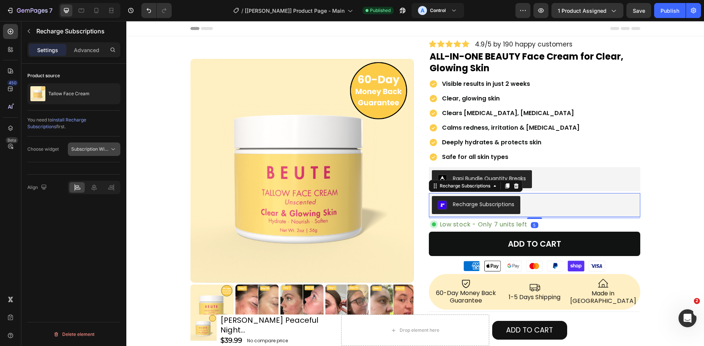
click at [99, 145] on button "Subscription Widget" at bounding box center [94, 148] width 52 height 13
click at [109, 170] on p "Subscription Widget" at bounding box center [88, 167] width 51 height 7
click at [108, 154] on button "Subscription Widget" at bounding box center [94, 148] width 52 height 13
click at [100, 179] on span "Subscription Widget 2.0" at bounding box center [88, 181] width 51 height 7
click at [105, 148] on span "Subscription Widget 2.0" at bounding box center [96, 149] width 51 height 6
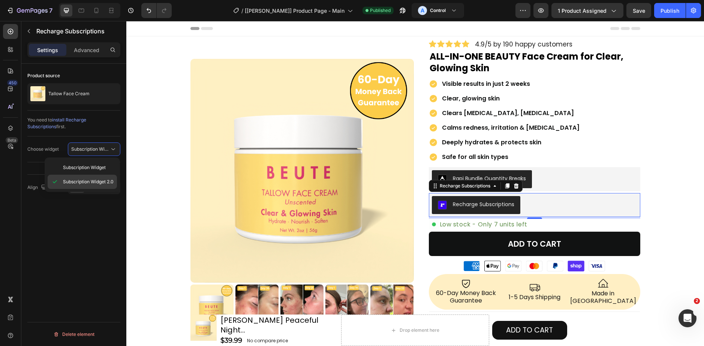
click at [103, 186] on div "Subscription Widget 2.0" at bounding box center [82, 182] width 69 height 14
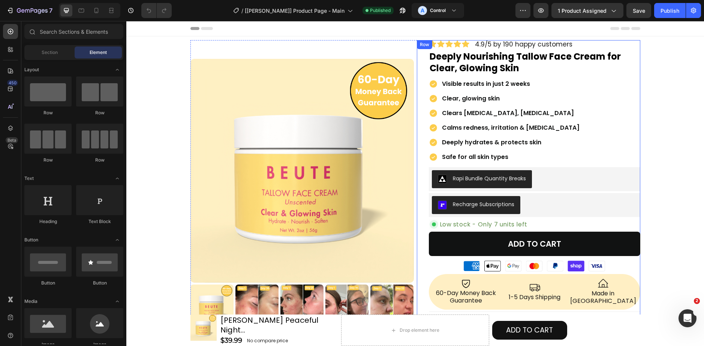
click at [491, 180] on div "Rapi Bundle Quantity Breaks" at bounding box center [489, 179] width 73 height 8
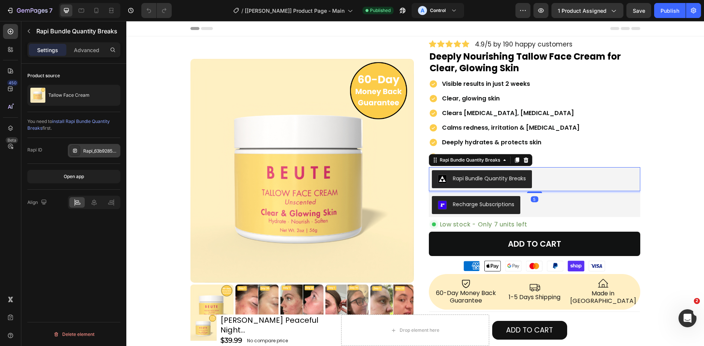
click at [93, 151] on div "Rapi_63b9285ba24358" at bounding box center [100, 151] width 35 height 7
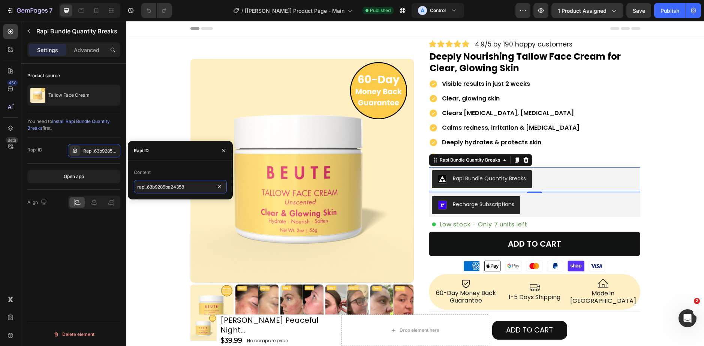
paste input "fa854d8ec6e049200"
type input "rapi_63fa854d8ec6e049200"
click at [674, 6] on button "Publish" at bounding box center [669, 10] width 31 height 15
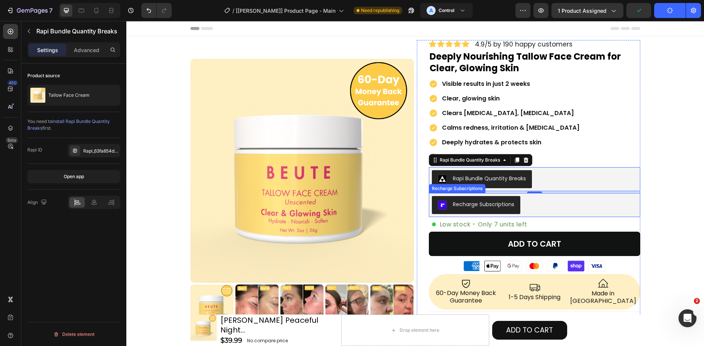
click at [520, 207] on div "Recharge Subscriptions" at bounding box center [534, 205] width 205 height 18
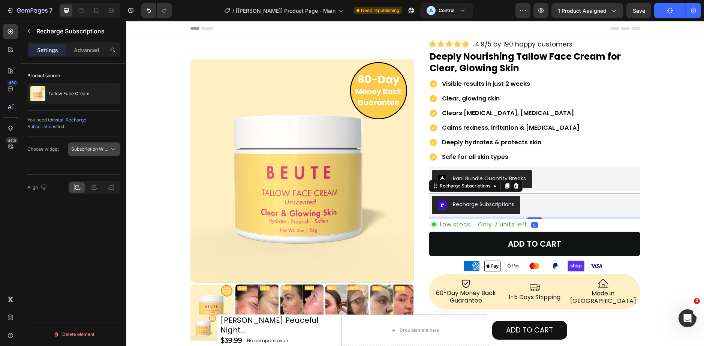
click at [106, 153] on div "Subscription Widget" at bounding box center [94, 148] width 46 height 7
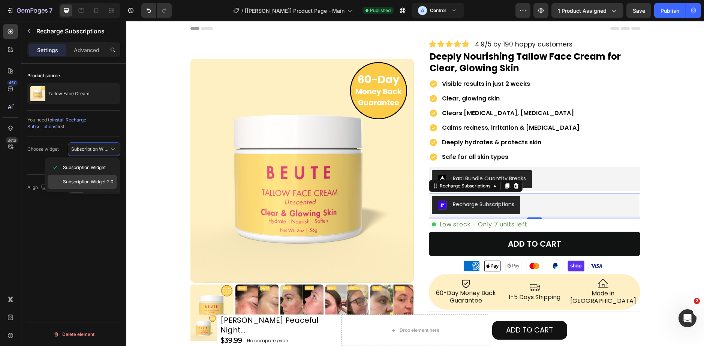
click at [96, 183] on span "Subscription Widget 2.0" at bounding box center [88, 181] width 51 height 7
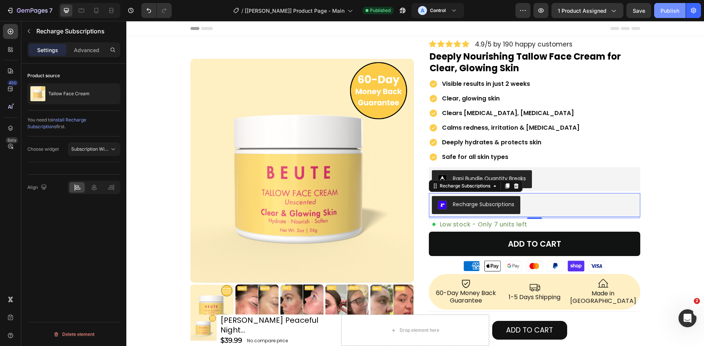
click at [666, 11] on div "Publish" at bounding box center [670, 11] width 19 height 8
